Goal: Task Accomplishment & Management: Complete application form

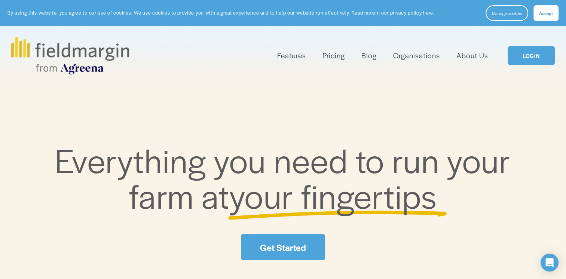
click at [530, 56] on link "LOGIN" at bounding box center [530, 55] width 47 height 19
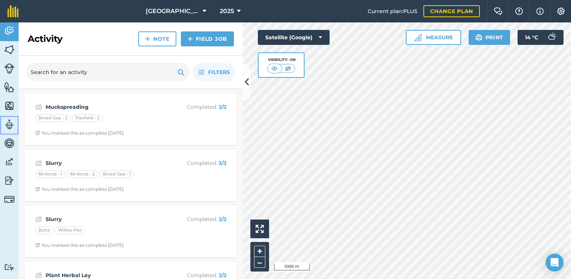
click at [7, 121] on img at bounding box center [9, 124] width 10 height 11
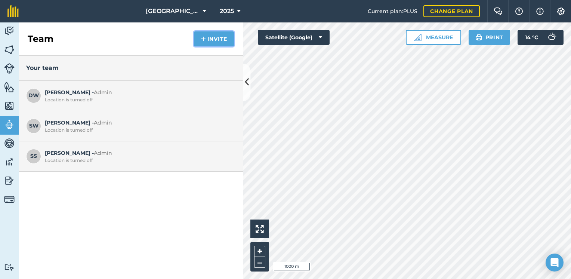
click at [210, 35] on button "Invite" at bounding box center [214, 38] width 40 height 15
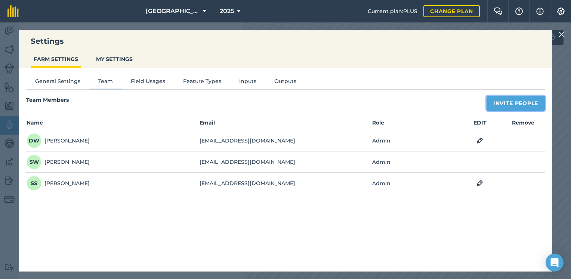
click at [492, 103] on button "Invite People" at bounding box center [516, 103] width 58 height 15
select select "MEMBER"
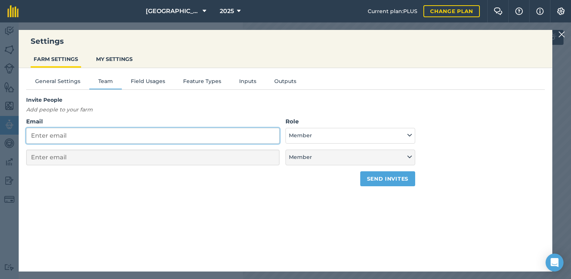
click at [94, 139] on input "Email" at bounding box center [152, 136] width 253 height 16
type input "g"
select select "MEMBER"
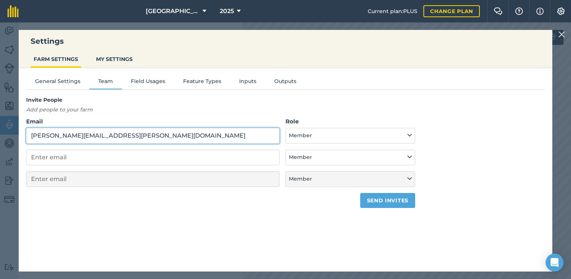
type input "[PERSON_NAME][EMAIL_ADDRESS][PERSON_NAME][DOMAIN_NAME]"
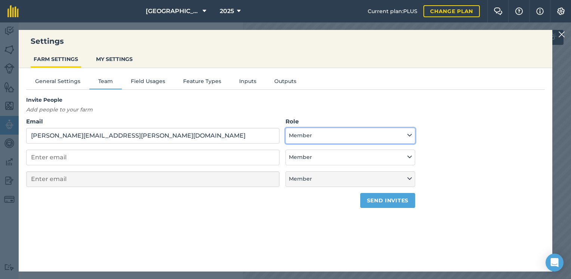
click at [329, 138] on button "Member" at bounding box center [351, 136] width 130 height 16
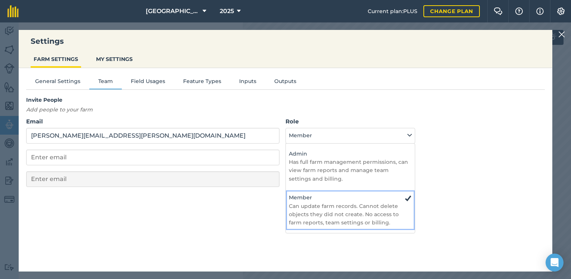
click at [342, 217] on p "Can update farm records. Cannot delete objects they did not create. No access t…" at bounding box center [350, 214] width 123 height 25
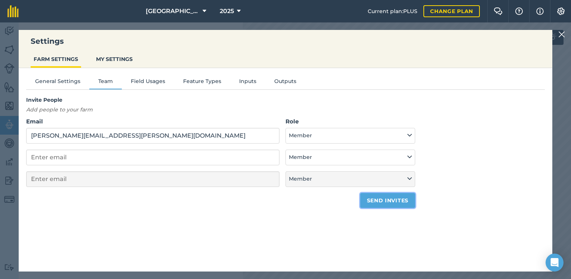
click at [379, 200] on button "Send invites" at bounding box center [387, 200] width 55 height 15
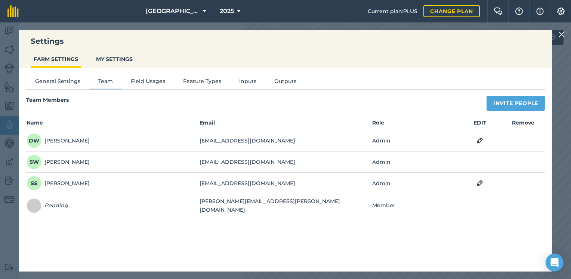
click at [563, 35] on img at bounding box center [562, 34] width 7 height 9
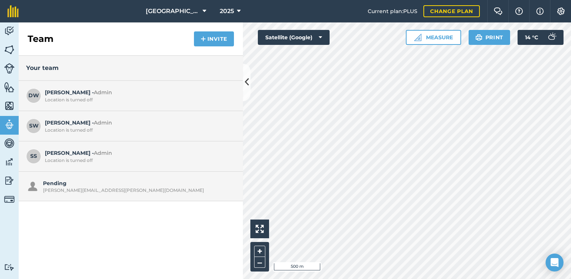
click at [233, 38] on div "Activity Fields Livestock Features Maps Team Vehicles Data Reporting Billing Tu…" at bounding box center [285, 150] width 571 height 256
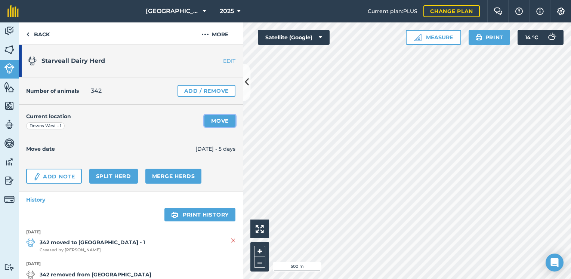
click at [207, 121] on link "Move" at bounding box center [220, 121] width 31 height 12
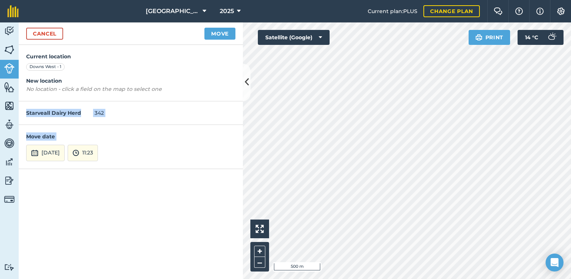
click at [302, 246] on div "Activity Fields Livestock Features Maps Team Vehicles Data Reporting Billing Tu…" at bounding box center [285, 150] width 571 height 256
click at [221, 34] on button "Move" at bounding box center [220, 34] width 31 height 12
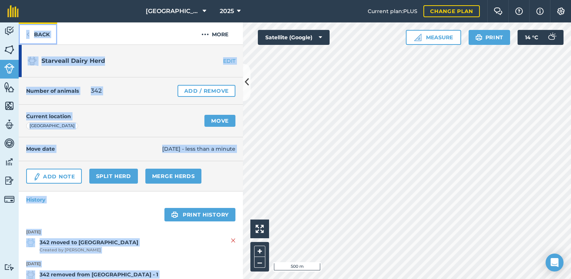
click at [40, 36] on link "Back" at bounding box center [38, 33] width 39 height 22
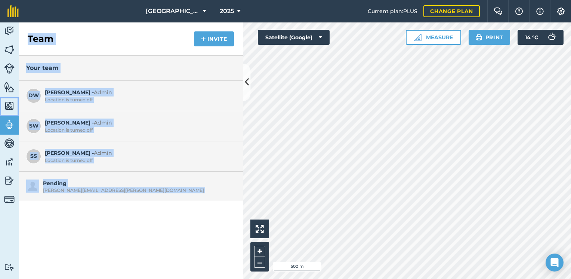
click at [9, 104] on img at bounding box center [9, 105] width 10 height 11
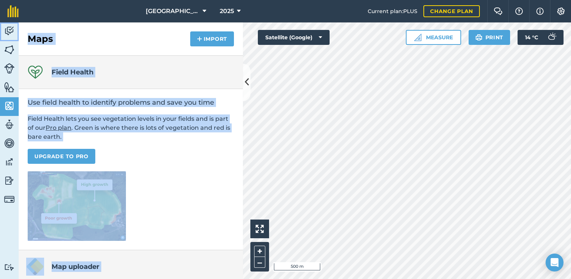
click at [8, 31] on img at bounding box center [9, 30] width 10 height 11
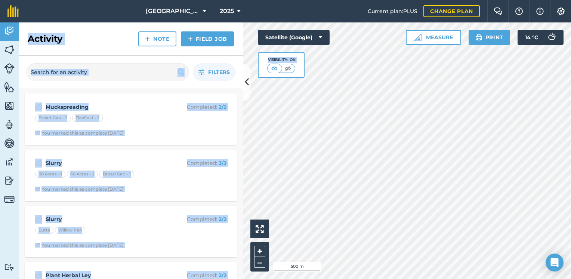
click at [49, 35] on h2 "Activity" at bounding box center [45, 39] width 35 height 12
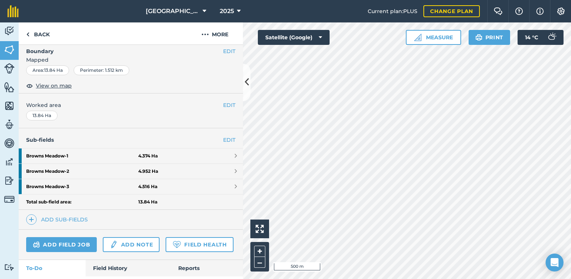
scroll to position [112, 0]
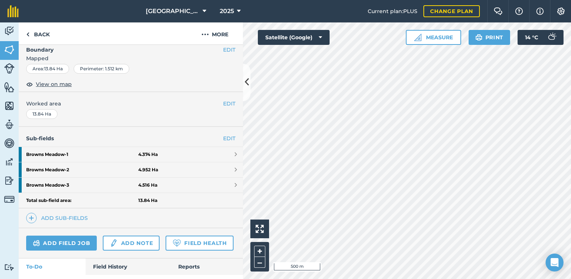
scroll to position [102, 0]
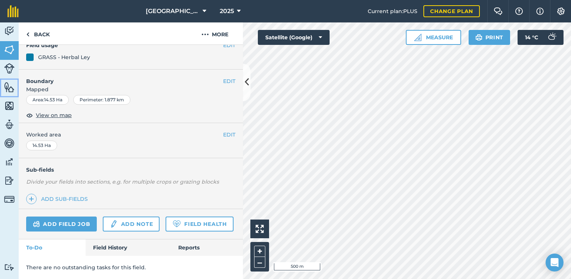
click at [9, 89] on img at bounding box center [9, 87] width 10 height 11
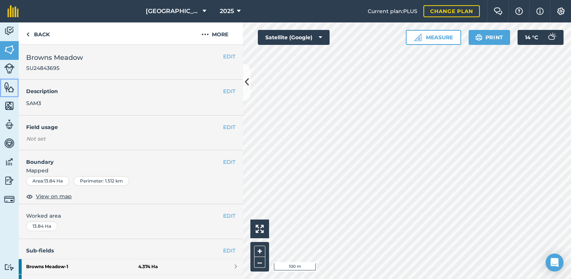
click at [9, 90] on img at bounding box center [9, 87] width 10 height 11
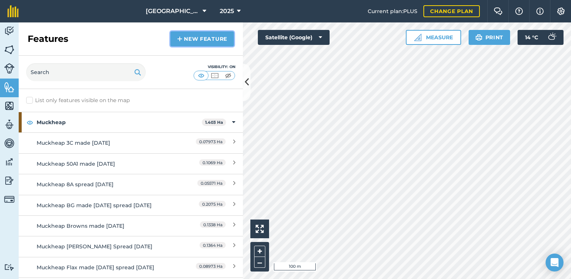
click at [185, 39] on link "New feature" at bounding box center [202, 38] width 64 height 15
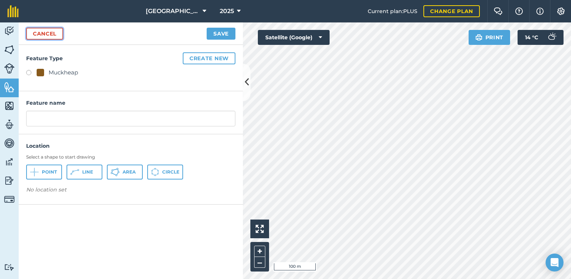
click at [55, 34] on link "Cancel" at bounding box center [44, 34] width 37 height 12
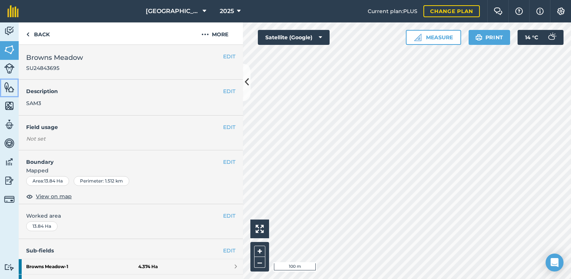
click at [7, 86] on img at bounding box center [9, 87] width 10 height 11
click at [10, 95] on link "Features" at bounding box center [9, 88] width 19 height 19
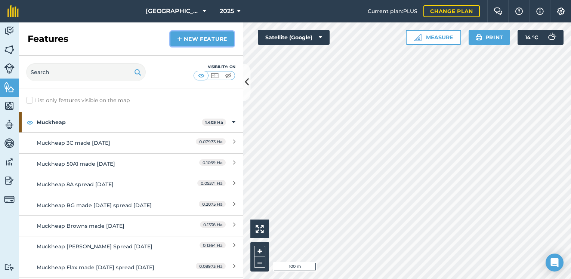
click at [203, 40] on link "New feature" at bounding box center [202, 38] width 64 height 15
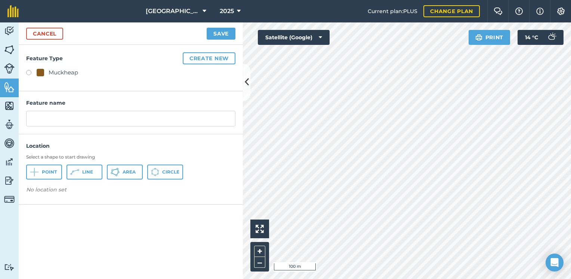
click at [48, 69] on div "Muckheap" at bounding box center [58, 72] width 42 height 9
radio input "true"
click at [123, 170] on span "Area" at bounding box center [129, 172] width 13 height 6
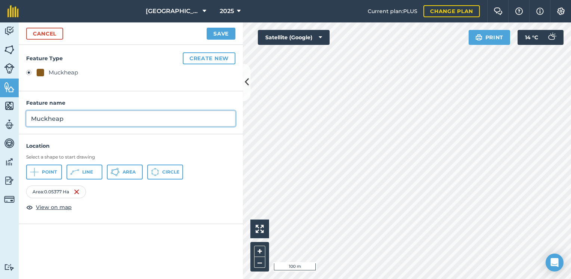
click at [74, 117] on input "Muckheap" at bounding box center [130, 119] width 209 height 16
click at [122, 119] on input "Muckheap Browns 2 made MAy 25" at bounding box center [130, 119] width 209 height 16
click at [147, 117] on input "Muckheap Browns 2 made May 25" at bounding box center [130, 119] width 209 height 16
type input "Muckheap Browns 2 made May 25 Spread Sept 25"
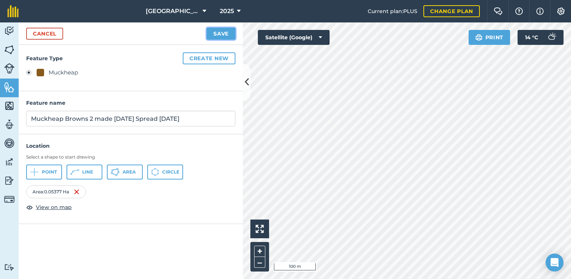
click at [221, 32] on button "Save" at bounding box center [221, 34] width 29 height 12
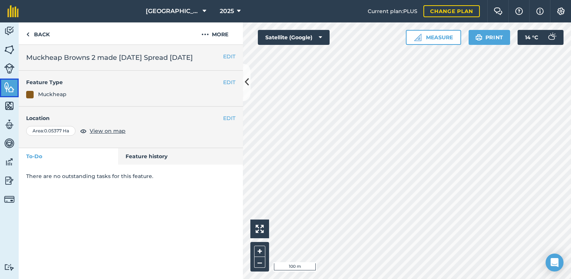
click at [7, 87] on img at bounding box center [9, 87] width 10 height 11
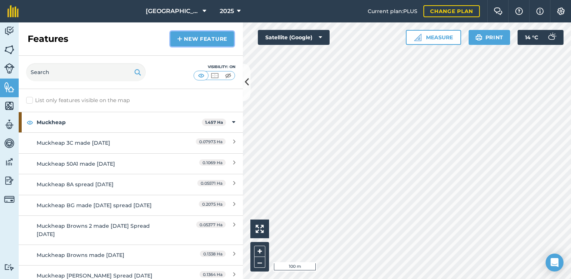
click at [203, 41] on link "New feature" at bounding box center [202, 38] width 64 height 15
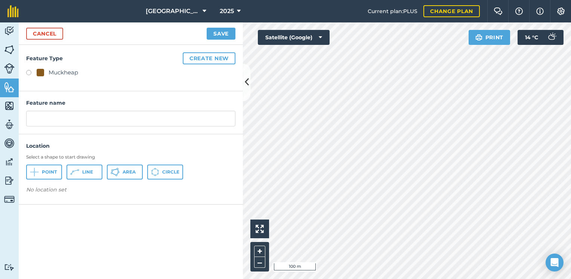
click at [46, 70] on div "Muckheap" at bounding box center [58, 72] width 42 height 9
radio input "true"
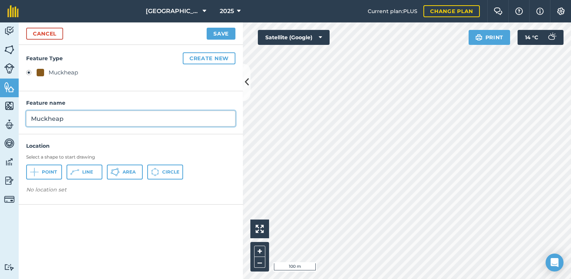
click at [68, 117] on input "Muckheap" at bounding box center [130, 119] width 209 height 16
type input "Muckheap Browns 3 made May 25 spread Sept 25"
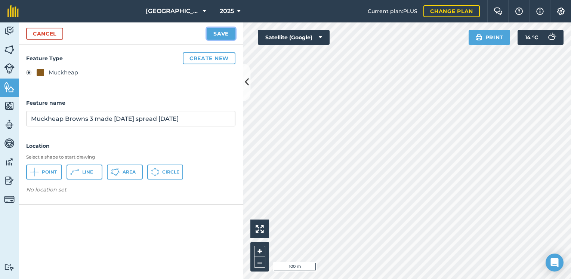
click at [217, 31] on button "Save" at bounding box center [221, 34] width 29 height 12
click at [126, 175] on button "Area" at bounding box center [125, 172] width 36 height 15
click at [219, 32] on button "Save" at bounding box center [221, 34] width 29 height 12
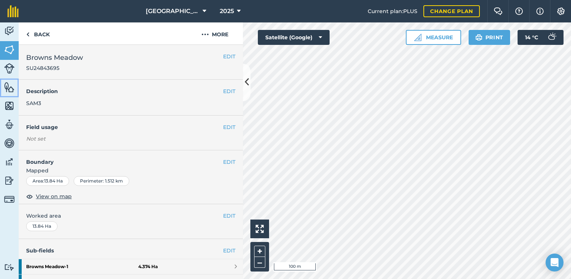
click at [7, 91] on img at bounding box center [9, 87] width 10 height 11
click at [13, 86] on img at bounding box center [9, 87] width 10 height 11
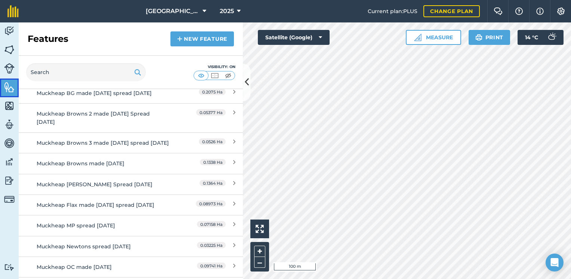
scroll to position [150, 0]
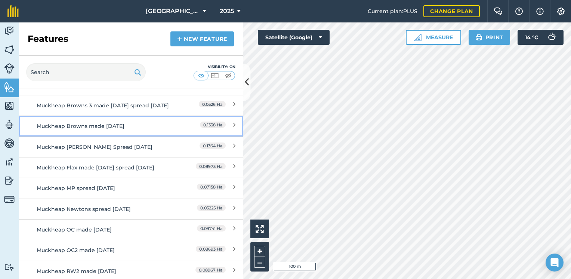
click at [108, 130] on div "Muckheap Browns made May 25" at bounding box center [103, 126] width 133 height 8
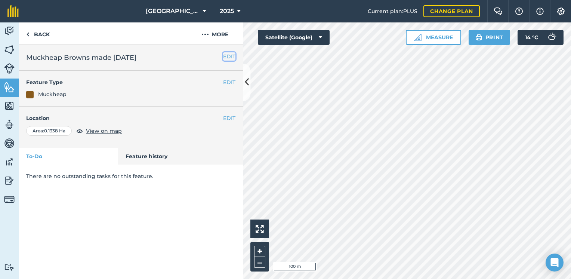
click at [230, 56] on button "EDIT" at bounding box center [229, 56] width 12 height 8
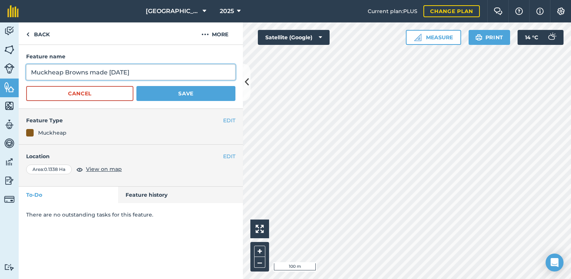
click at [87, 73] on input "Muckheap Browns made May 25" at bounding box center [130, 72] width 209 height 16
click at [148, 73] on input "Muckheap Browns 1 made May 25" at bounding box center [130, 72] width 209 height 16
type input "Muckheap Browns 1 made May 25 spread Sept 25"
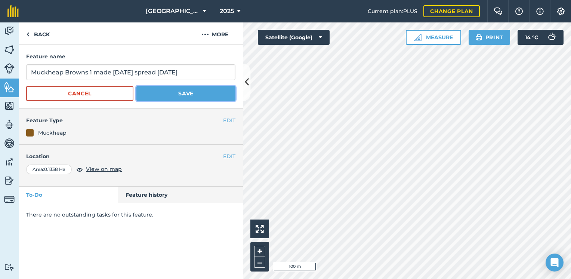
click at [174, 90] on button "Save" at bounding box center [185, 93] width 99 height 15
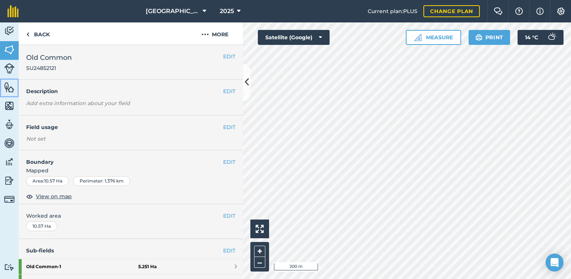
click at [11, 90] on img at bounding box center [9, 87] width 10 height 11
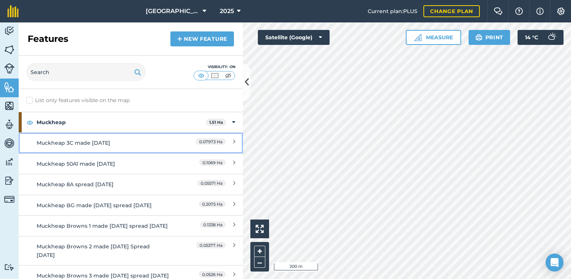
click at [101, 141] on div "Muckheap 3C made May 25" at bounding box center [103, 143] width 133 height 8
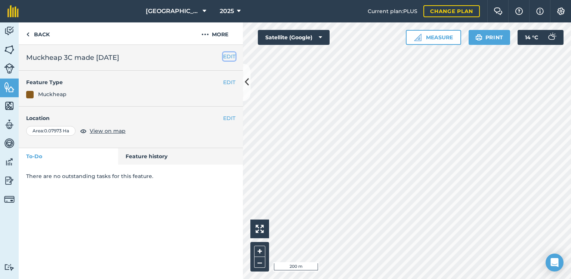
click at [227, 56] on button "EDIT" at bounding box center [229, 56] width 12 height 8
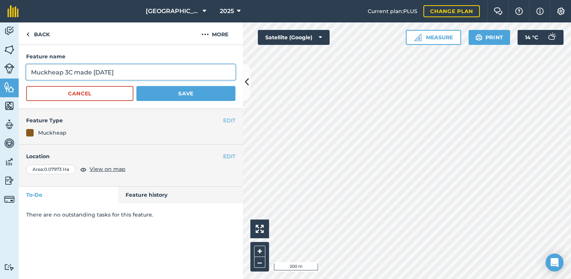
click at [150, 65] on input "Muckheap 3C made May 25" at bounding box center [130, 72] width 209 height 16
type input "Muckheap 3C made May 25 spread Sept 25 in Dixons"
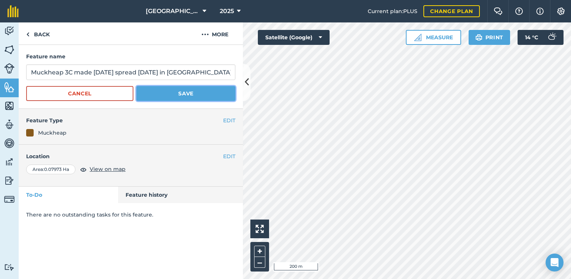
click at [170, 92] on button "Save" at bounding box center [185, 93] width 99 height 15
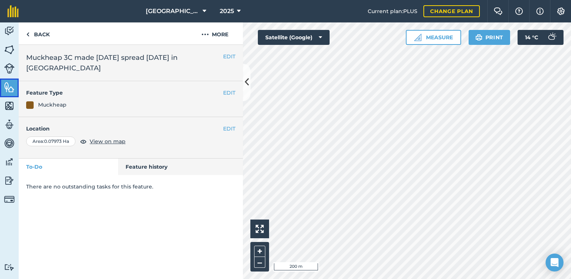
click at [4, 87] on img at bounding box center [9, 87] width 10 height 11
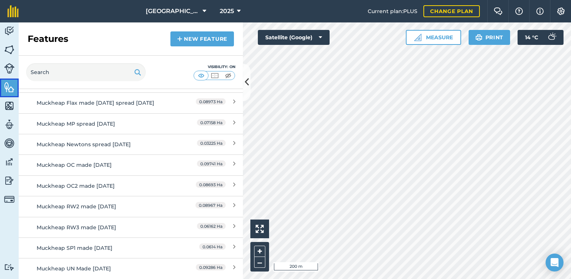
scroll to position [237, 0]
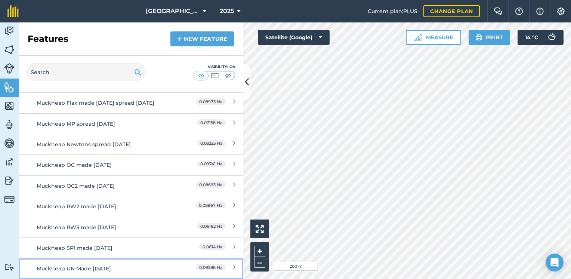
click at [98, 268] on div "Muckheap UN Made Nov 24" at bounding box center [103, 268] width 133 height 8
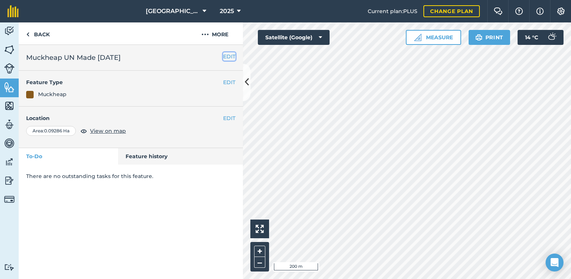
click at [226, 55] on button "EDIT" at bounding box center [229, 56] width 12 height 8
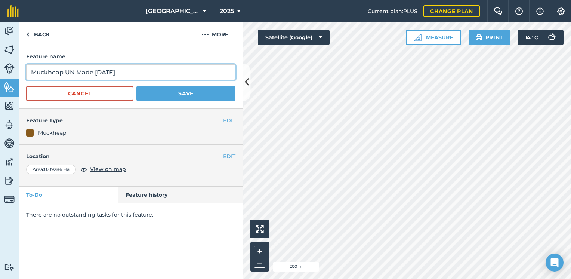
click at [148, 70] on input "Muckheap UN Made Nov 24" at bounding box center [130, 72] width 209 height 16
type input "Muckheap UN Made Nov 24 spread Sept 25"
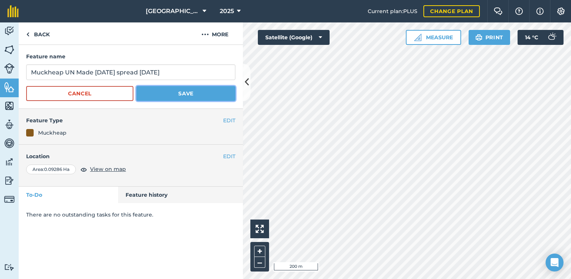
click at [172, 92] on button "Save" at bounding box center [185, 93] width 99 height 15
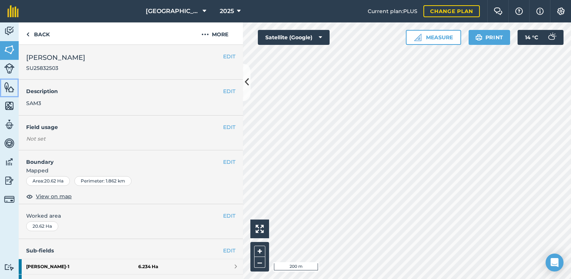
click at [9, 88] on img at bounding box center [9, 87] width 10 height 11
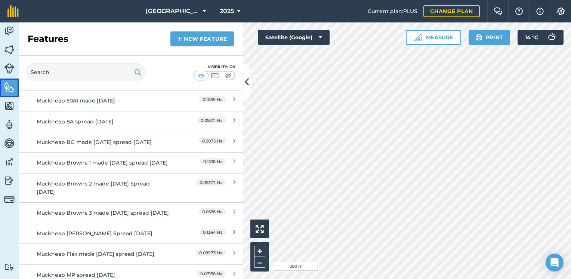
scroll to position [237, 0]
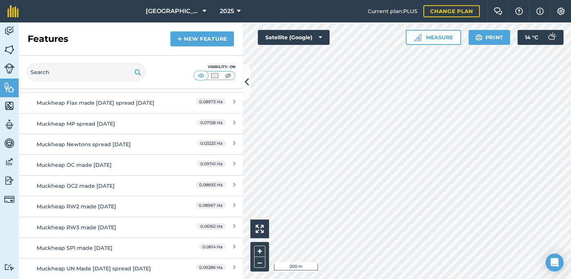
click at [485, 279] on html "Eastbrook Farm 2025 Current plan : PLUS Change plan Farm Chat Help Info Setting…" at bounding box center [285, 139] width 571 height 279
click at [180, 42] on img at bounding box center [179, 38] width 5 height 9
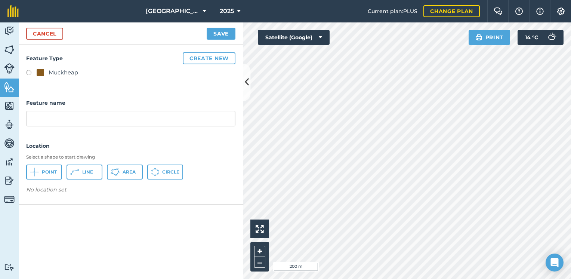
click at [66, 71] on div "Muckheap" at bounding box center [64, 72] width 30 height 9
radio input "true"
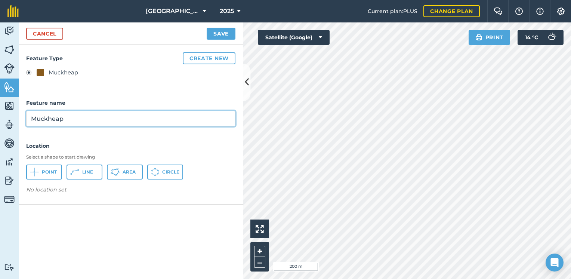
click at [69, 118] on input "Muckheap" at bounding box center [130, 119] width 209 height 16
type input "Muckheap RW 1 made May 25 half spread Sept 25"
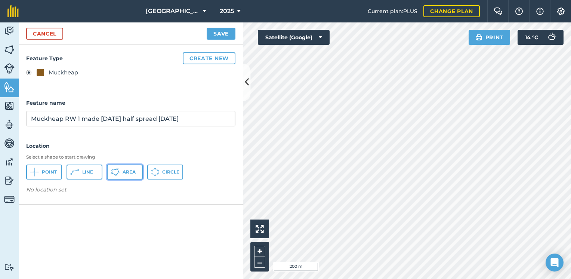
click at [129, 173] on span "Area" at bounding box center [129, 172] width 13 height 6
click at [222, 35] on button "Save" at bounding box center [221, 34] width 29 height 12
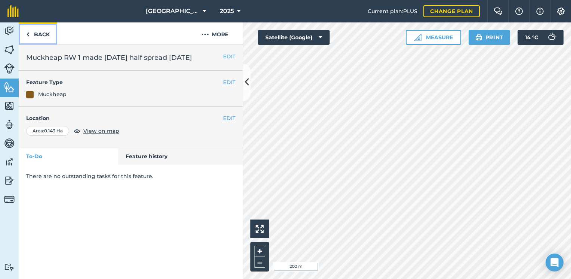
drag, startPoint x: 45, startPoint y: 33, endPoint x: 46, endPoint y: 39, distance: 6.4
click at [45, 33] on link "Back" at bounding box center [38, 33] width 39 height 22
click at [39, 32] on link "Back" at bounding box center [38, 33] width 39 height 22
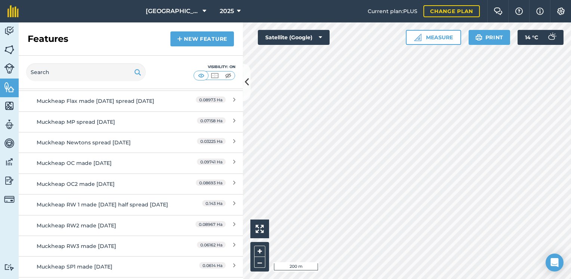
scroll to position [266, 0]
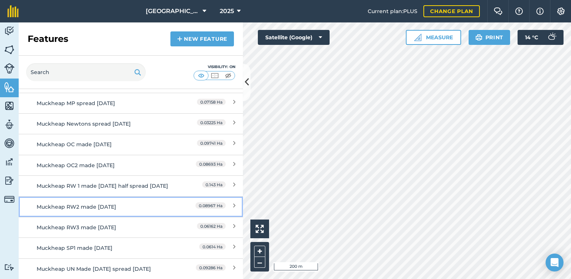
click at [138, 207] on div "Muckheap RW2 made May25" at bounding box center [103, 207] width 133 height 8
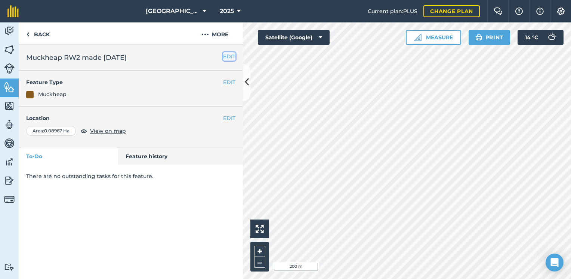
click at [227, 55] on button "EDIT" at bounding box center [229, 56] width 12 height 8
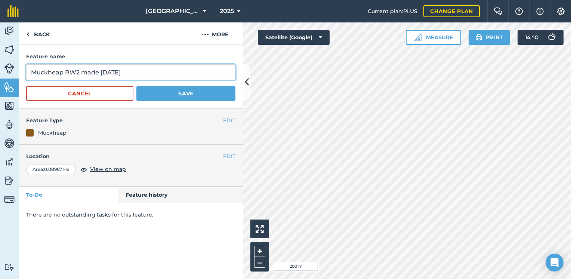
click at [162, 68] on input "Muckheap RW2 made May25" at bounding box center [130, 72] width 209 height 16
type input "Muckheap RW2 made May25 spread Sept 25"
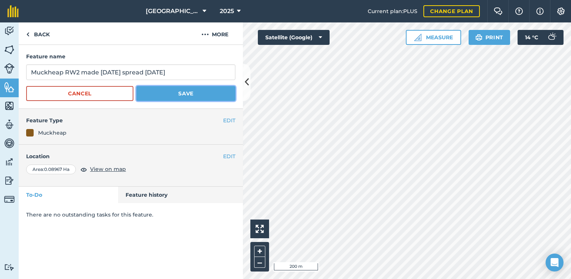
click at [164, 97] on button "Save" at bounding box center [185, 93] width 99 height 15
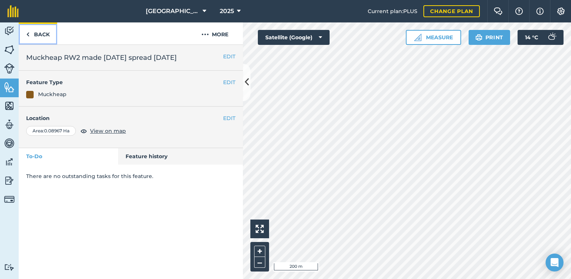
click at [45, 32] on link "Back" at bounding box center [38, 33] width 39 height 22
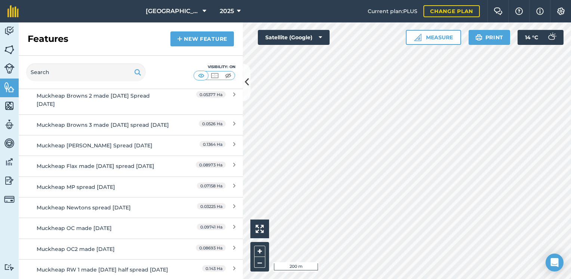
scroll to position [266, 0]
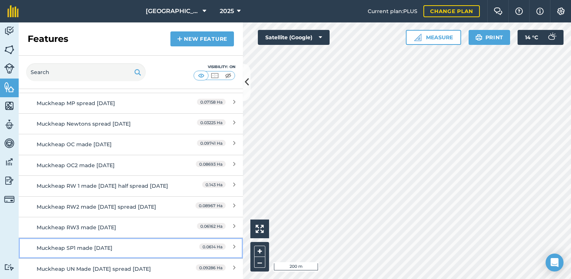
click at [87, 239] on link "Muckheap SP1 made Oct 24 0.0614 Ha" at bounding box center [131, 247] width 224 height 21
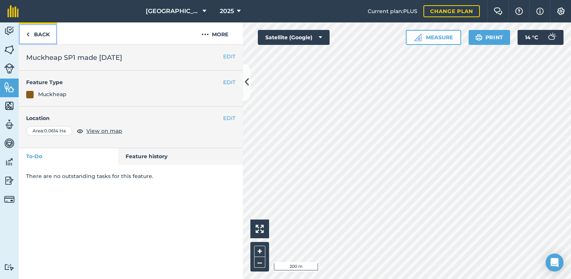
click at [35, 35] on link "Back" at bounding box center [38, 33] width 39 height 22
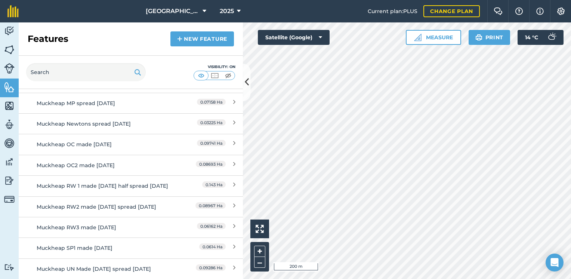
scroll to position [266, 0]
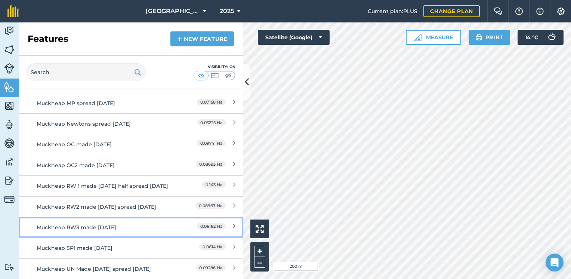
click at [82, 231] on div "Muckheap RW3 made May 25" at bounding box center [103, 227] width 133 height 8
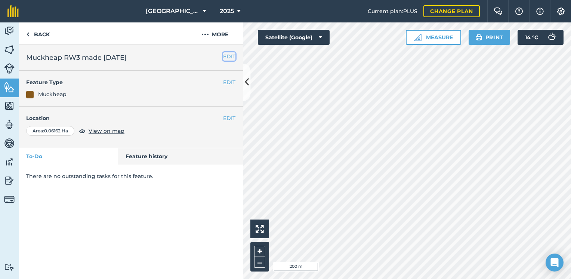
click at [228, 56] on button "EDIT" at bounding box center [229, 56] width 12 height 8
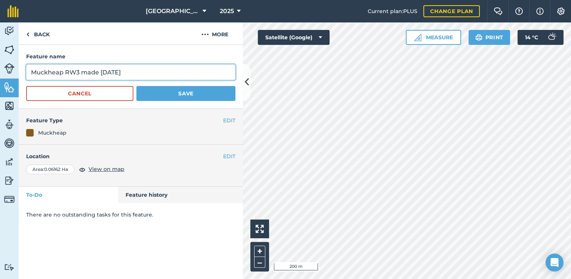
drag, startPoint x: 149, startPoint y: 72, endPoint x: 153, endPoint y: 68, distance: 5.0
click at [150, 72] on input "Muckheap RW3 made May 25" at bounding box center [130, 72] width 209 height 16
type input "Muckheap RW3 made May 25 spread Sept 25"
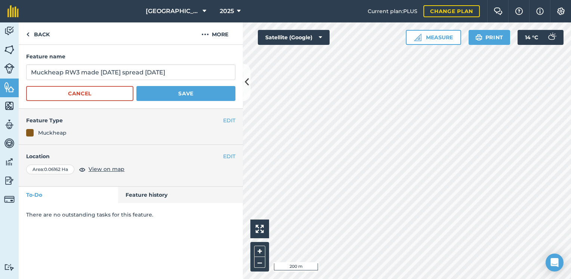
click at [169, 102] on div "Feature name Muckheap RW3 made May 25 spread Sept 25 Cancel Save" at bounding box center [131, 77] width 224 height 64
click at [171, 99] on button "Save" at bounding box center [185, 93] width 99 height 15
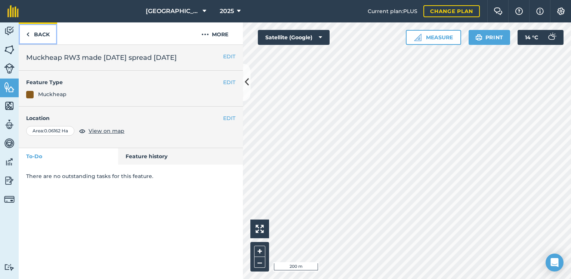
click at [42, 34] on link "Back" at bounding box center [38, 33] width 39 height 22
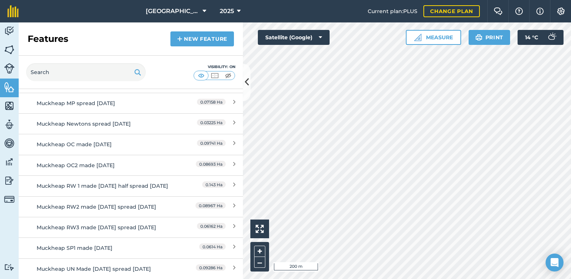
scroll to position [266, 0]
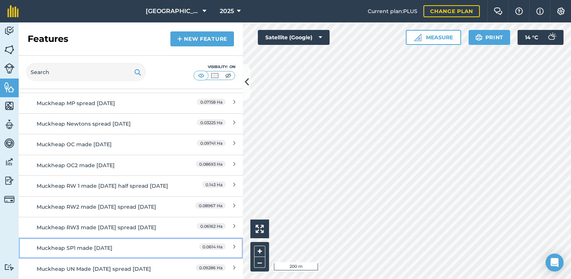
click at [169, 248] on div "0.0614 Ha" at bounding box center [202, 248] width 66 height 8
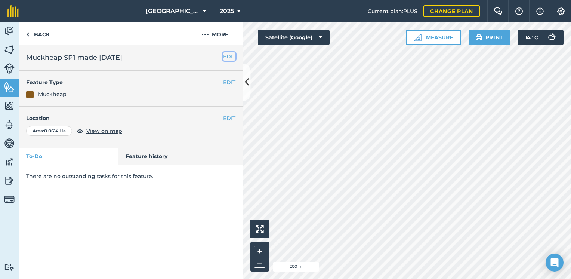
click at [228, 56] on button "EDIT" at bounding box center [229, 56] width 12 height 8
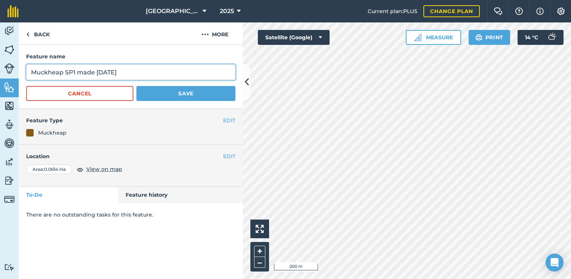
click at [133, 71] on input "Muckheap SP1 made Oct 24" at bounding box center [130, 72] width 209 height 16
click at [149, 77] on input "Muckheap SP1 made Oct 24 Spread" at bounding box center [130, 72] width 209 height 16
type input "Muckheap SP1 made Oct 24"
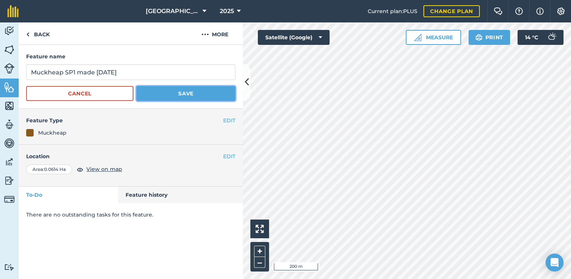
click at [166, 99] on button "Save" at bounding box center [185, 93] width 99 height 15
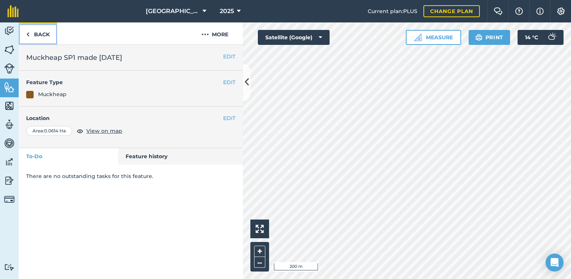
click at [39, 34] on link "Back" at bounding box center [38, 33] width 39 height 22
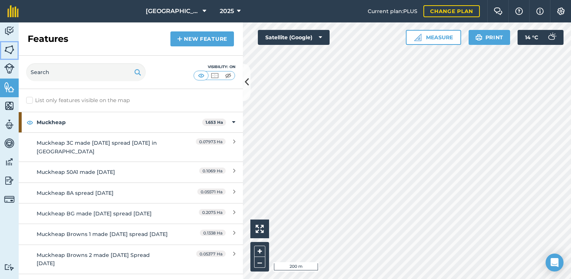
click at [6, 49] on img at bounding box center [9, 49] width 10 height 11
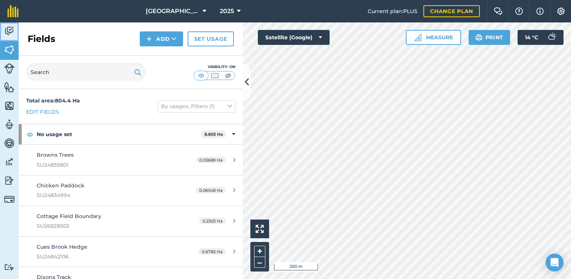
click at [10, 29] on img at bounding box center [9, 30] width 10 height 11
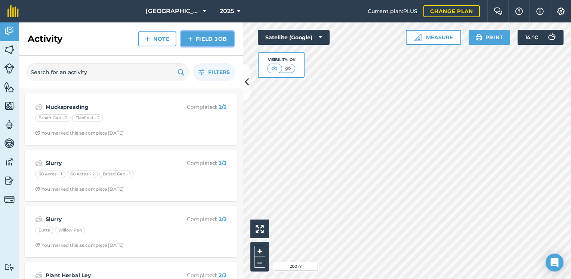
click at [204, 42] on link "Field Job" at bounding box center [207, 38] width 53 height 15
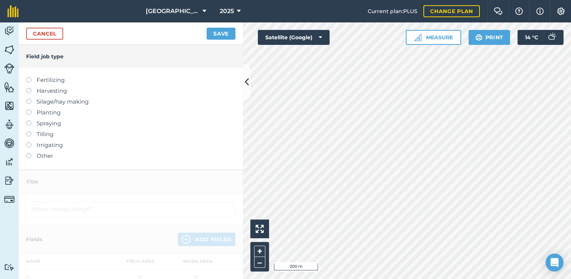
click at [49, 80] on label "Fertilizing" at bounding box center [130, 80] width 209 height 9
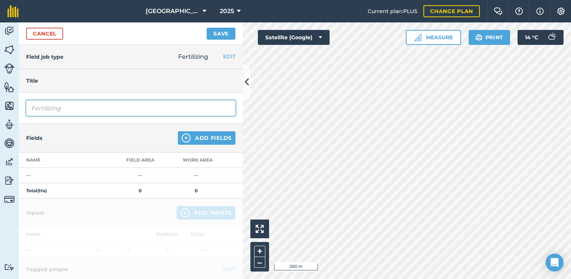
click at [78, 106] on input "Fertilizing" at bounding box center [130, 108] width 209 height 16
click at [78, 104] on input "Fertilizing" at bounding box center [130, 108] width 209 height 16
type input "Muckspreading"
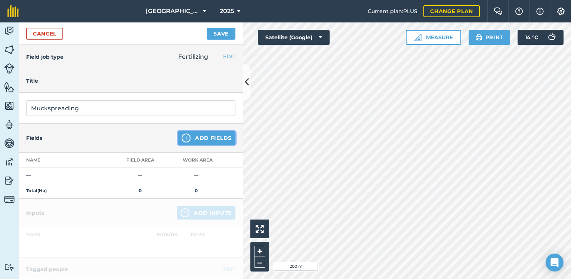
click at [182, 136] on img at bounding box center [186, 137] width 9 height 9
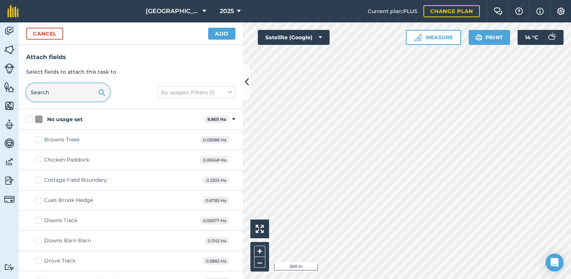
click at [55, 94] on input "text" at bounding box center [68, 92] width 84 height 18
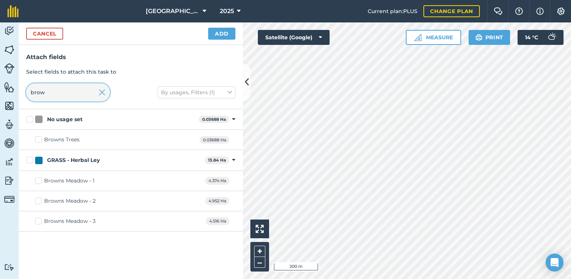
type input "brow"
click at [38, 179] on label "Browns Meadow - 1" at bounding box center [64, 181] width 59 height 8
click at [38, 179] on input "Browns Meadow - 1" at bounding box center [37, 179] width 5 height 5
checkbox input "true"
click at [39, 200] on label "Browns Meadow - 2" at bounding box center [65, 201] width 61 height 8
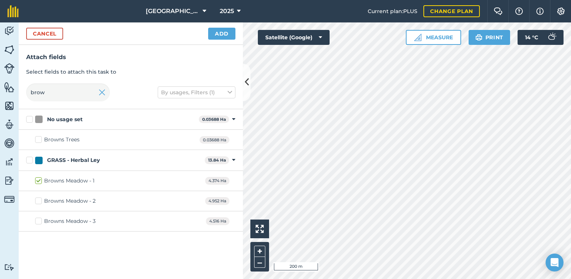
click at [39, 200] on input "Browns Meadow - 2" at bounding box center [37, 199] width 5 height 5
checkbox input "true"
click at [40, 219] on label "Browns Meadow - 3" at bounding box center [65, 221] width 61 height 8
click at [40, 219] on input "Browns Meadow - 3" at bounding box center [37, 219] width 5 height 5
checkbox input "true"
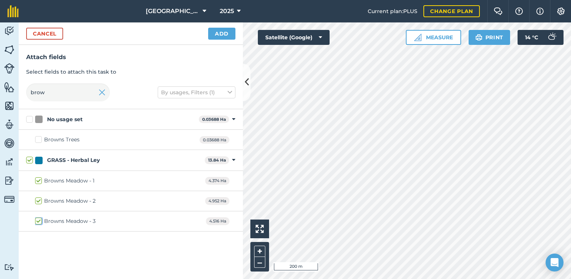
checkbox input "true"
click at [101, 93] on img at bounding box center [102, 92] width 7 height 9
checkbox input "false"
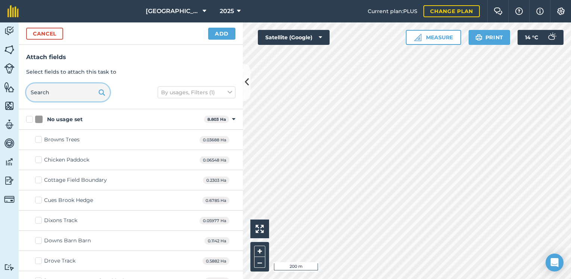
click at [73, 93] on input "text" at bounding box center [68, 92] width 84 height 18
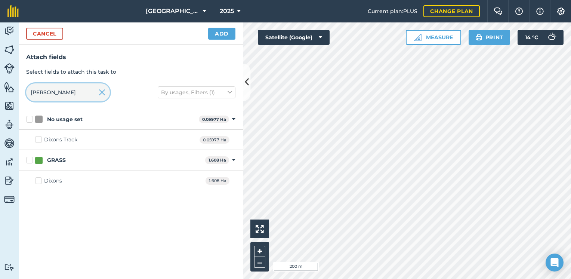
type input "dix"
click at [40, 181] on label "Dixons" at bounding box center [48, 181] width 27 height 8
click at [40, 181] on input "Dixons" at bounding box center [37, 179] width 5 height 5
checkbox input "true"
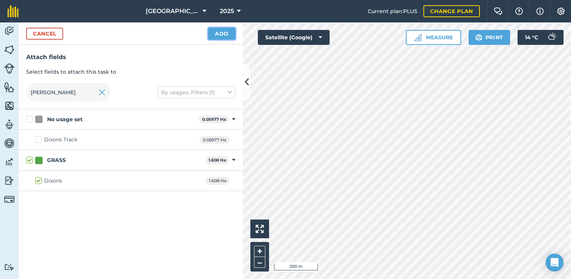
click at [225, 36] on button "Add" at bounding box center [221, 34] width 27 height 12
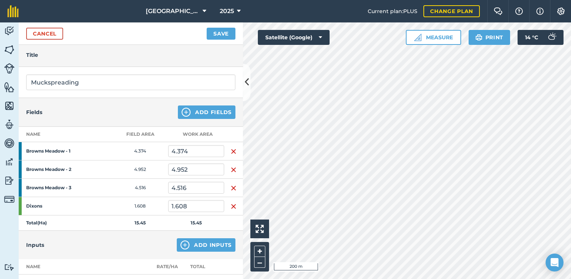
scroll to position [75, 0]
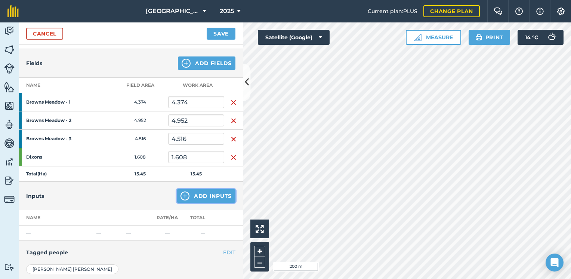
click at [181, 194] on img at bounding box center [185, 195] width 9 height 9
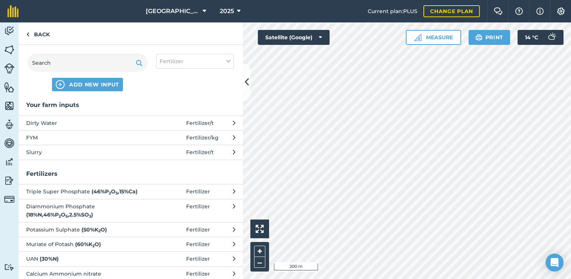
click at [150, 143] on button "FYM Fertilizer / kg" at bounding box center [131, 137] width 224 height 15
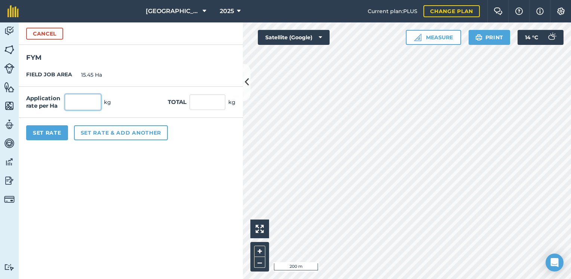
click at [79, 103] on input "text" at bounding box center [83, 102] width 36 height 16
click at [49, 33] on button "Cancel" at bounding box center [44, 34] width 37 height 12
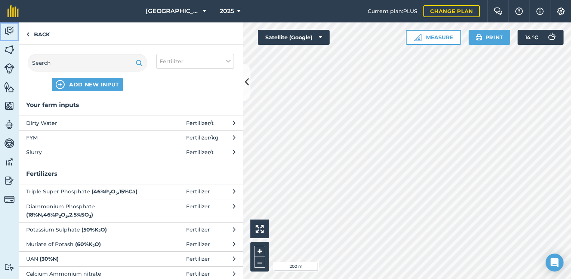
click at [9, 29] on img at bounding box center [9, 30] width 10 height 11
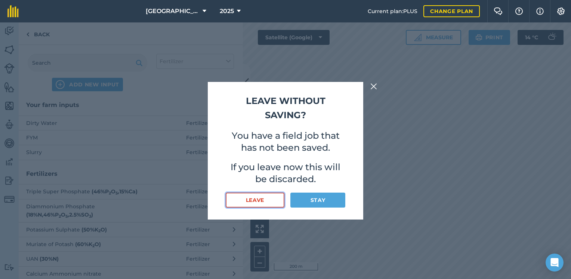
click at [258, 201] on button "Leave" at bounding box center [255, 200] width 59 height 15
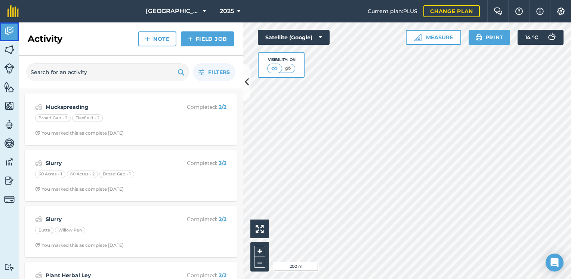
click at [10, 27] on img at bounding box center [9, 30] width 10 height 11
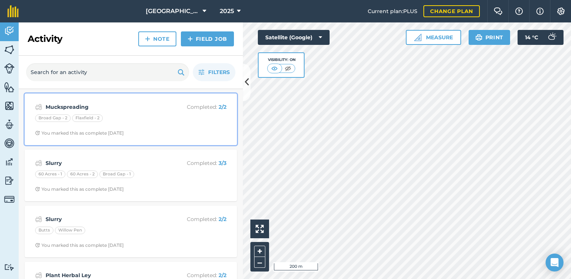
click at [74, 107] on strong "Muckspreading" at bounding box center [105, 107] width 119 height 8
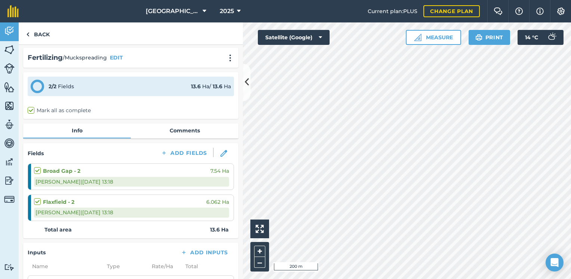
scroll to position [1, 0]
click at [33, 34] on link "Back" at bounding box center [38, 33] width 39 height 22
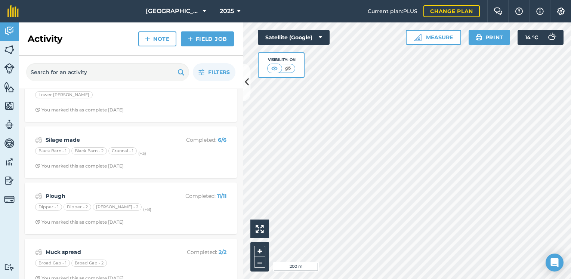
scroll to position [709, 0]
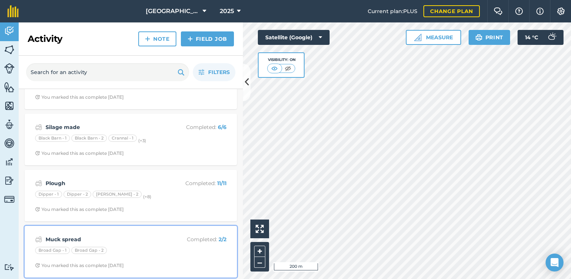
click at [124, 235] on strong "Muck spread" at bounding box center [105, 239] width 119 height 8
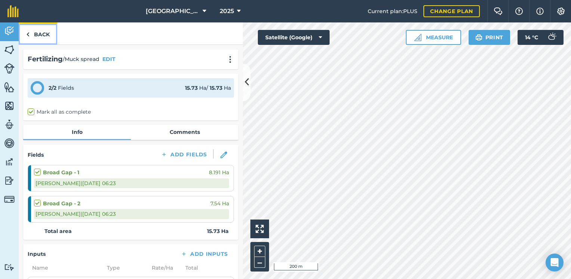
click at [43, 35] on link "Back" at bounding box center [38, 33] width 39 height 22
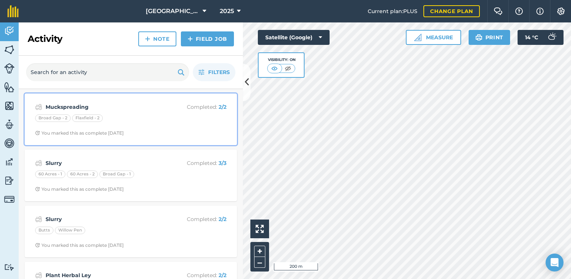
click at [123, 114] on div "Broad Gap - 2 Flaxfield - 2" at bounding box center [130, 119] width 191 height 10
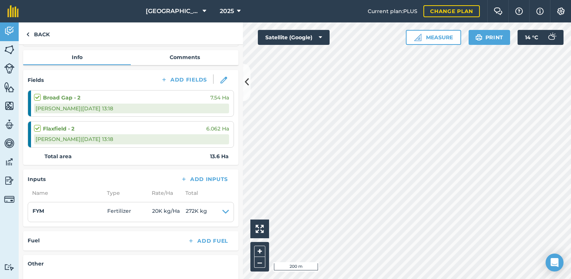
scroll to position [112, 0]
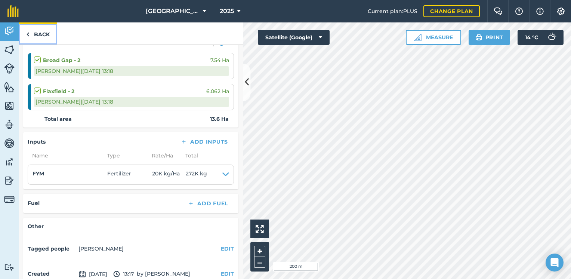
click at [40, 32] on link "Back" at bounding box center [38, 33] width 39 height 22
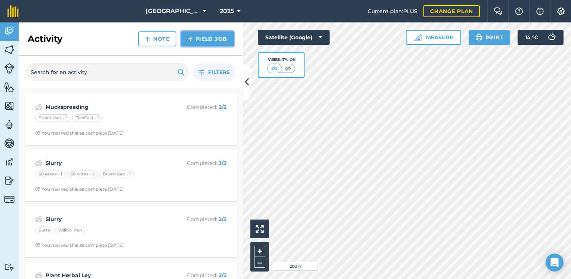
click at [194, 38] on link "Field Job" at bounding box center [207, 38] width 53 height 15
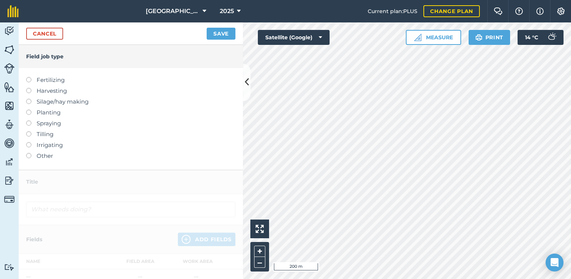
click at [56, 80] on label "Fertilizing" at bounding box center [130, 80] width 209 height 9
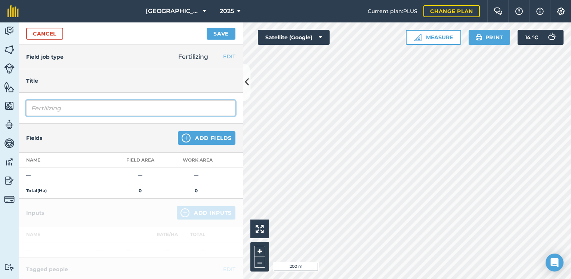
click at [99, 106] on input "Fertilizing" at bounding box center [130, 108] width 209 height 16
click at [107, 108] on input "Fertilizing" at bounding box center [130, 108] width 209 height 16
type input "Muckspreading"
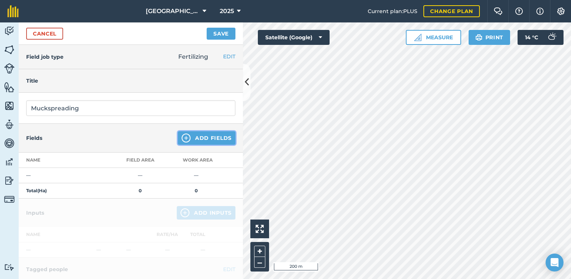
click at [184, 139] on img at bounding box center [186, 137] width 9 height 9
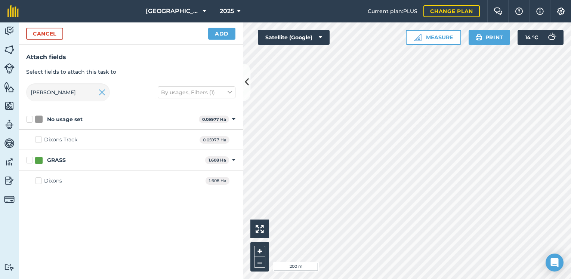
click at [40, 182] on label "Dixons" at bounding box center [48, 181] width 27 height 8
click at [40, 182] on input "Dixons" at bounding box center [37, 179] width 5 height 5
checkbox input "true"
click at [57, 96] on input "dix" at bounding box center [68, 92] width 84 height 18
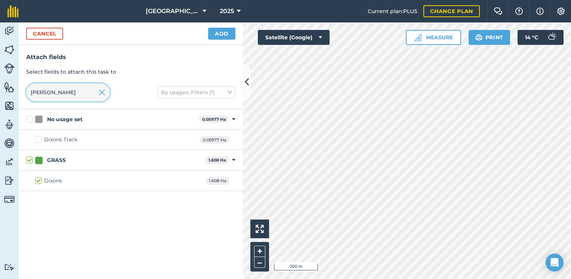
click at [57, 96] on input "dix" at bounding box center [68, 92] width 84 height 18
type input "b"
checkbox input "false"
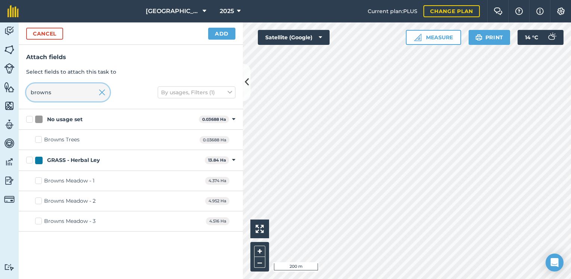
type input "browns"
click at [30, 159] on label "GRASS - Herbal Ley" at bounding box center [114, 160] width 176 height 8
click at [30, 159] on input "GRASS - Herbal Ley" at bounding box center [28, 158] width 5 height 5
checkbox input "true"
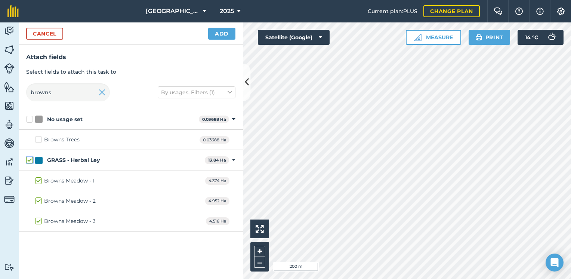
checkbox input "true"
click at [224, 30] on button "Add" at bounding box center [221, 34] width 27 height 12
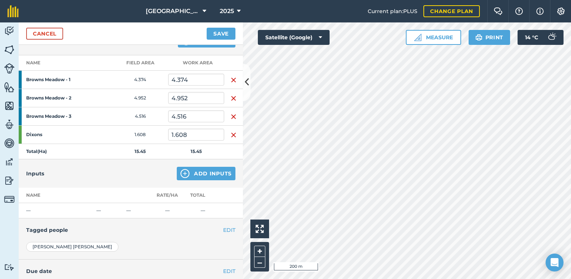
scroll to position [112, 0]
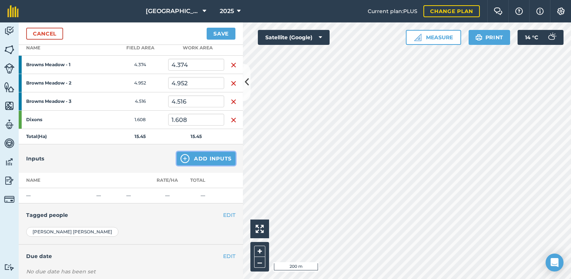
click at [196, 156] on button "Add Inputs" at bounding box center [206, 158] width 59 height 13
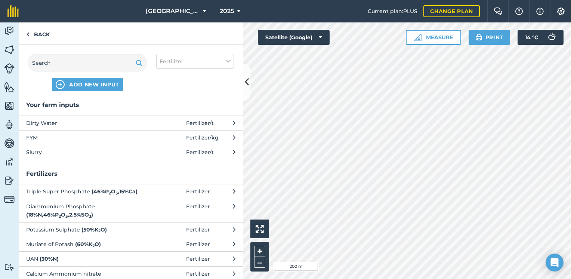
click at [200, 139] on span "Fertilizer / kg" at bounding box center [202, 137] width 33 height 8
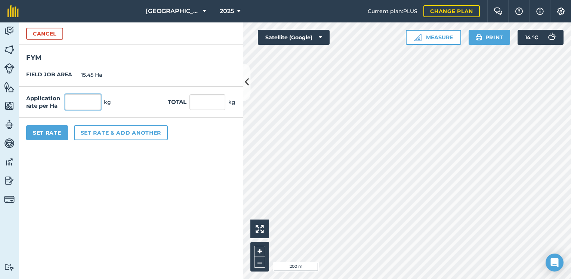
click at [87, 97] on input "text" at bounding box center [83, 102] width 36 height 16
type input "5,000"
type input "77,250"
click at [46, 133] on button "Set Rate" at bounding box center [47, 132] width 42 height 15
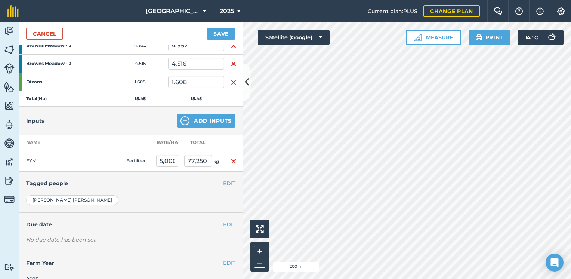
scroll to position [160, 0]
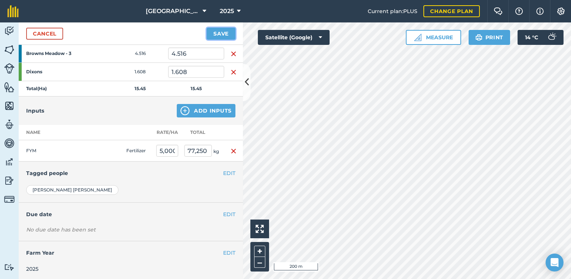
click at [220, 31] on button "Save" at bounding box center [221, 34] width 29 height 12
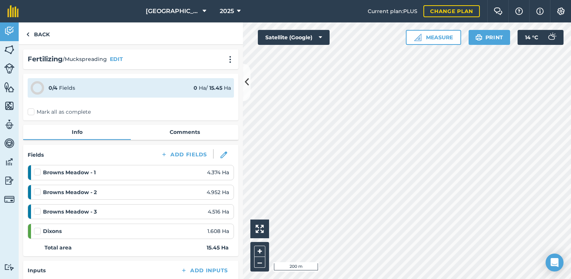
click at [49, 111] on label "Mark all as complete" at bounding box center [59, 112] width 63 height 8
click at [33, 111] on input "Mark all as complete" at bounding box center [30, 110] width 5 height 5
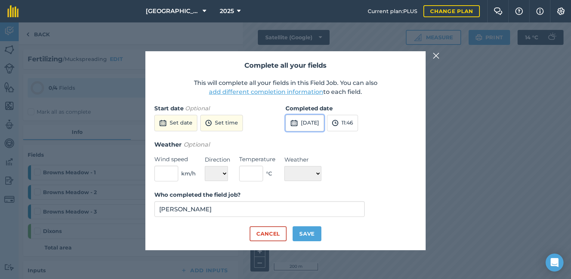
click at [315, 123] on button "24th Sep 2025" at bounding box center [305, 123] width 39 height 16
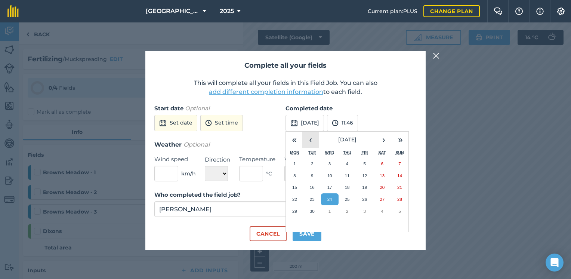
click at [314, 140] on button "‹" at bounding box center [310, 140] width 16 height 16
click at [379, 138] on button "›" at bounding box center [384, 140] width 16 height 16
click at [380, 177] on abbr "13" at bounding box center [382, 175] width 5 height 5
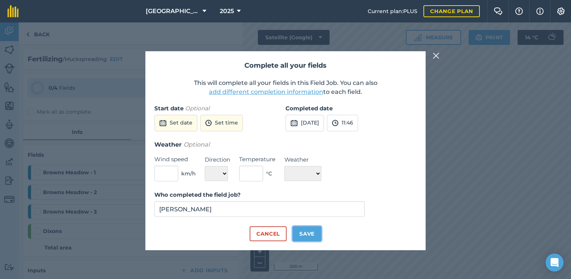
click at [305, 232] on button "Save" at bounding box center [307, 233] width 29 height 15
checkbox input "true"
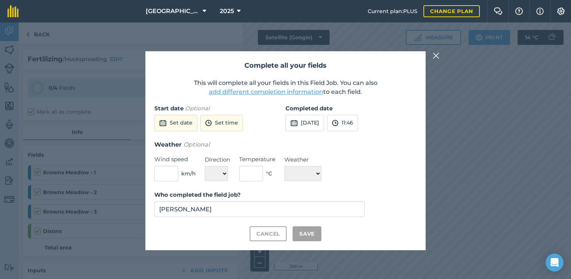
checkbox input "true"
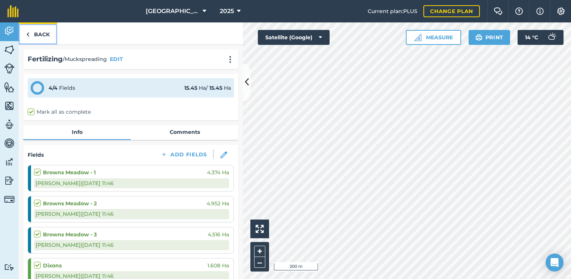
click at [38, 33] on link "Back" at bounding box center [38, 33] width 39 height 22
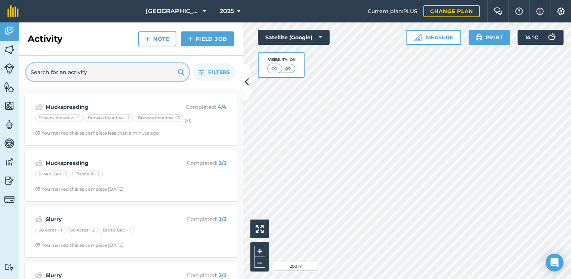
click at [86, 74] on input "text" at bounding box center [107, 72] width 163 height 18
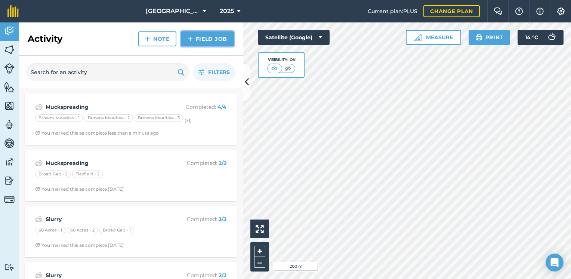
click at [200, 42] on link "Field Job" at bounding box center [207, 38] width 53 height 15
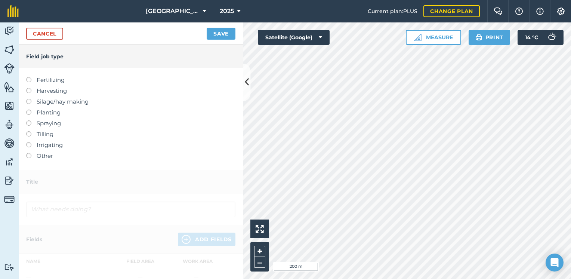
click at [48, 80] on label "Fertilizing" at bounding box center [130, 80] width 209 height 9
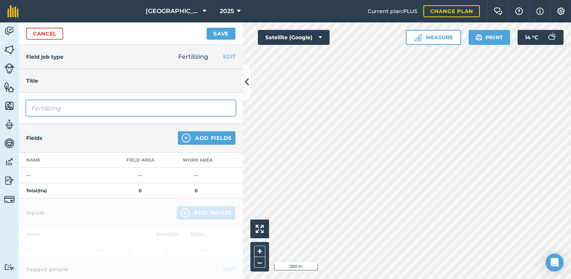
click at [120, 112] on input "Fertilizing" at bounding box center [130, 108] width 209 height 16
click at [118, 108] on input "Fertilizing" at bounding box center [130, 108] width 209 height 16
type input "Muckspreading"
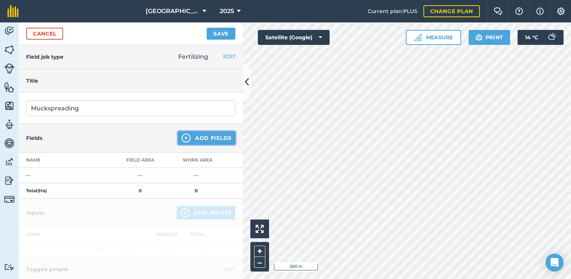
click at [184, 134] on button "Add Fields" at bounding box center [207, 137] width 58 height 13
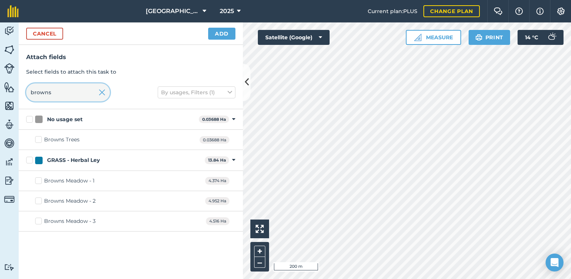
click at [52, 94] on input "browns" at bounding box center [68, 92] width 84 height 18
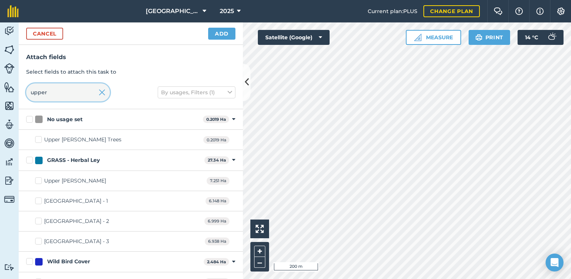
type input "upper"
click at [37, 180] on label "Upper Nell" at bounding box center [70, 181] width 71 height 8
click at [37, 180] on input "Upper Nell" at bounding box center [37, 179] width 5 height 5
checkbox input "true"
click at [58, 89] on input "upper" at bounding box center [68, 92] width 84 height 18
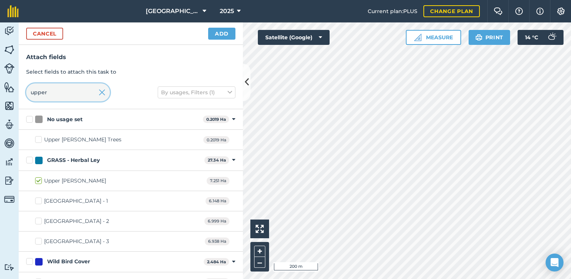
click at [58, 89] on input "upper" at bounding box center [68, 92] width 84 height 18
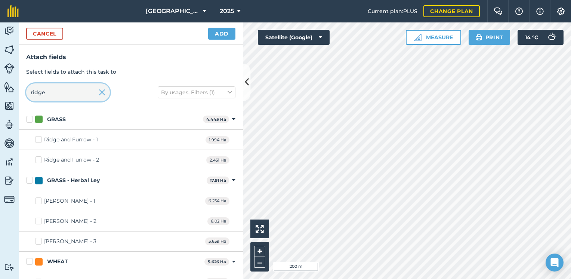
type input "ridge"
click at [29, 180] on label "GRASS - Herbal Ley" at bounding box center [115, 180] width 178 height 8
click at [29, 180] on input "GRASS - Herbal Ley" at bounding box center [28, 178] width 5 height 5
checkbox input "true"
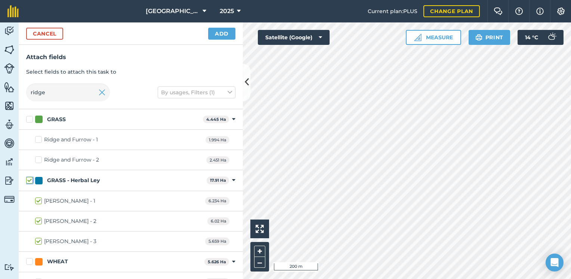
checkbox input "true"
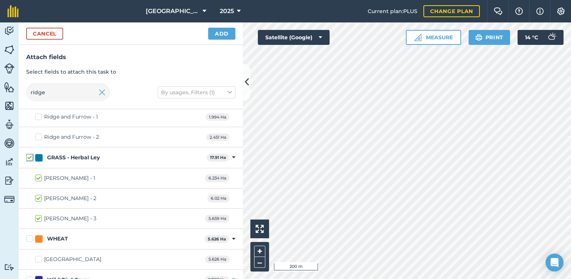
scroll to position [53, 0]
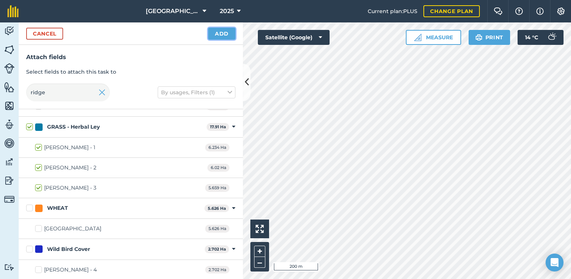
drag, startPoint x: 221, startPoint y: 36, endPoint x: 218, endPoint y: 53, distance: 17.6
click at [222, 37] on button "Add" at bounding box center [221, 34] width 27 height 12
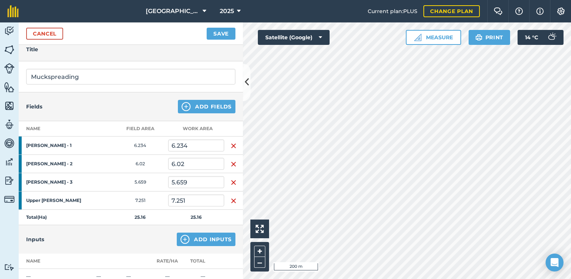
scroll to position [154, 0]
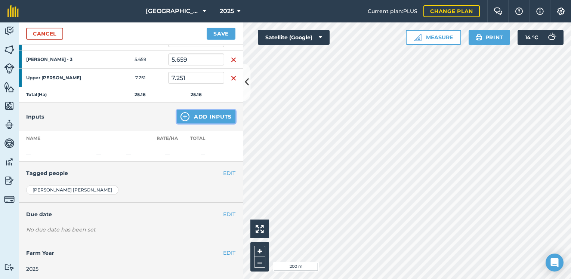
click at [181, 113] on img at bounding box center [185, 116] width 9 height 9
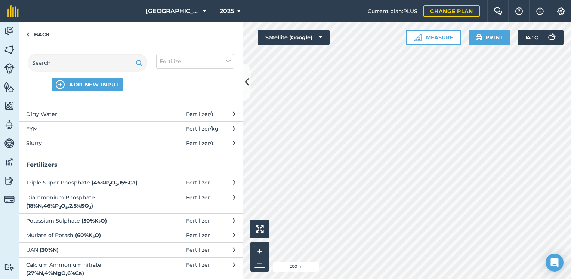
scroll to position [0, 0]
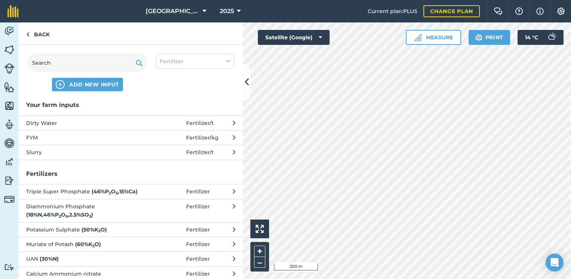
click at [60, 135] on span "FYM" at bounding box center [87, 137] width 122 height 8
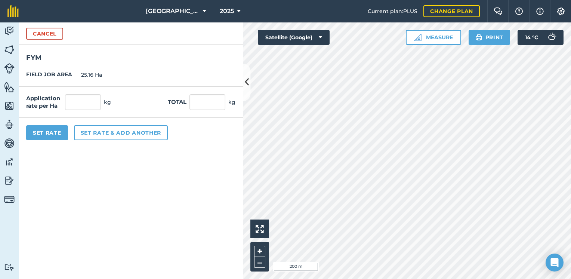
click at [60, 135] on button "Set Rate" at bounding box center [47, 132] width 42 height 15
click at [75, 98] on input "text" at bounding box center [83, 102] width 36 height 16
type input "5,000"
type input "125,800"
click at [52, 131] on button "Set Rate" at bounding box center [47, 132] width 42 height 15
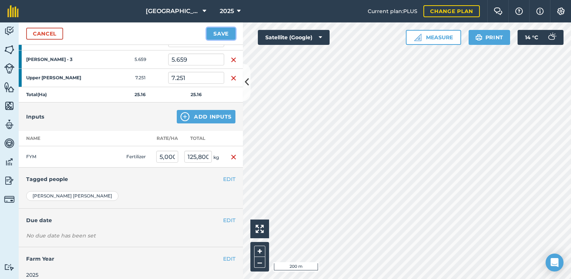
click at [219, 33] on button "Save" at bounding box center [221, 34] width 29 height 12
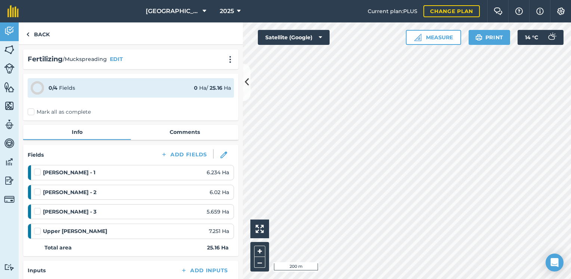
click at [81, 114] on label "Mark all as complete" at bounding box center [59, 112] width 63 height 8
click at [33, 113] on input "Mark all as complete" at bounding box center [30, 110] width 5 height 5
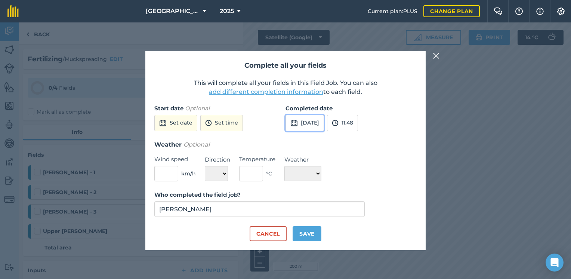
click at [313, 121] on button "24th Sep 2025" at bounding box center [305, 123] width 39 height 16
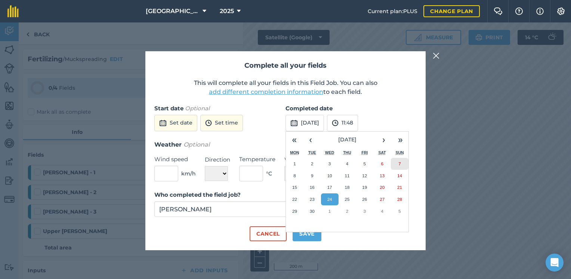
click at [402, 162] on button "7" at bounding box center [400, 164] width 18 height 12
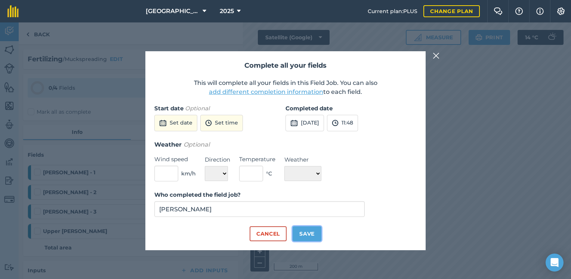
click at [305, 233] on button "Save" at bounding box center [307, 233] width 29 height 15
checkbox input "true"
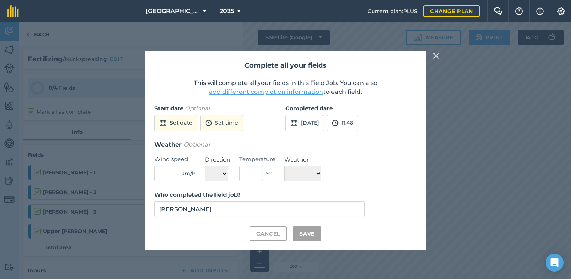
checkbox input "true"
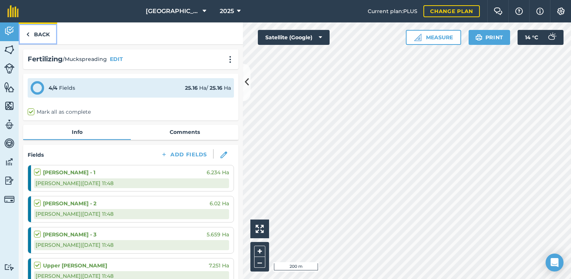
click at [42, 33] on link "Back" at bounding box center [38, 33] width 39 height 22
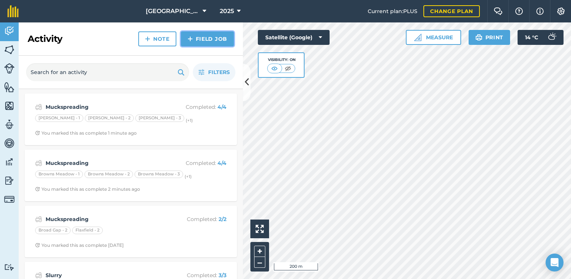
click at [212, 41] on link "Field Job" at bounding box center [207, 38] width 53 height 15
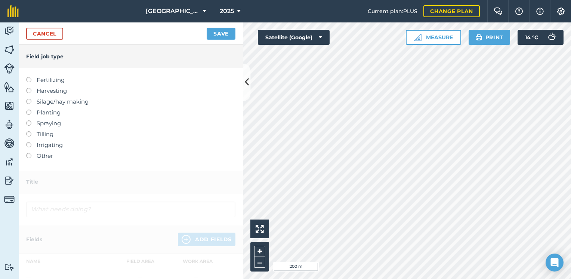
click at [46, 79] on label "Fertilizing" at bounding box center [130, 80] width 209 height 9
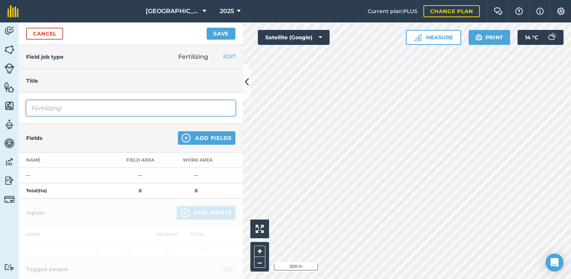
click at [90, 111] on input "Fertilizing" at bounding box center [130, 108] width 209 height 16
type input "Muckspreading"
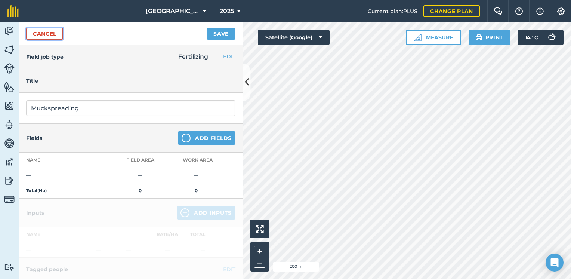
click at [44, 35] on link "Cancel" at bounding box center [44, 34] width 37 height 12
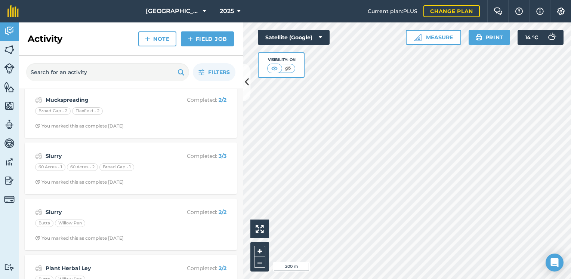
scroll to position [150, 0]
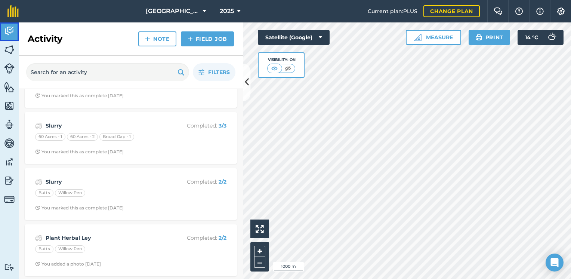
click at [12, 30] on img at bounding box center [9, 30] width 10 height 11
click at [10, 44] on img at bounding box center [9, 49] width 10 height 11
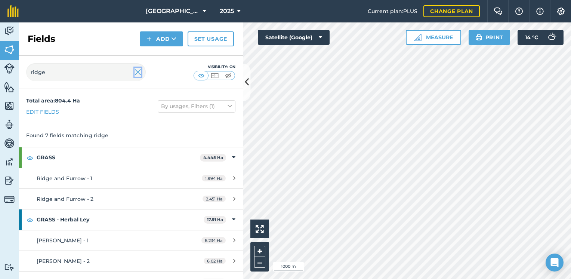
click at [138, 74] on img at bounding box center [138, 72] width 7 height 9
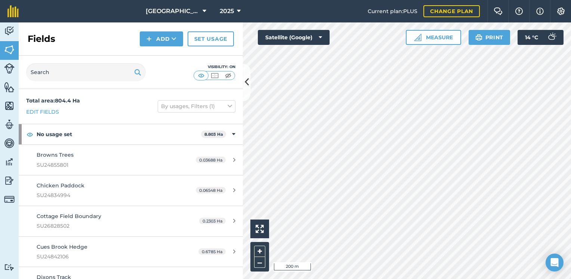
click at [388, 279] on html "Eastbrook Farm 2025 Current plan : PLUS Change plan Farm Chat Help Info Setting…" at bounding box center [285, 139] width 571 height 279
click at [63, 68] on input "text" at bounding box center [86, 72] width 120 height 18
click at [10, 27] on img at bounding box center [9, 30] width 10 height 11
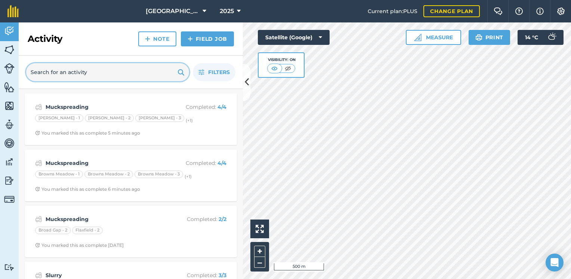
click at [83, 73] on input "text" at bounding box center [107, 72] width 163 height 18
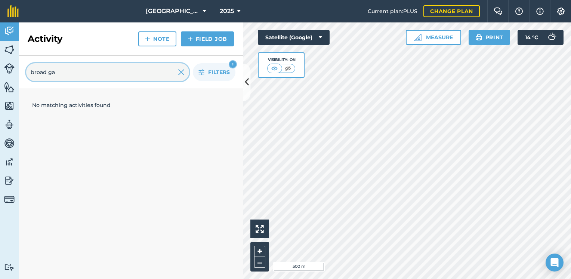
type input "broad gap"
click at [83, 77] on input "broad gap" at bounding box center [107, 72] width 163 height 18
drag, startPoint x: 83, startPoint y: 77, endPoint x: 25, endPoint y: 68, distance: 58.7
click at [25, 68] on div "broad gap Filters 1" at bounding box center [131, 72] width 224 height 33
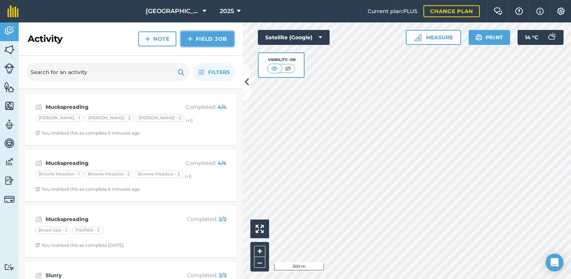
click at [188, 37] on img at bounding box center [190, 38] width 5 height 9
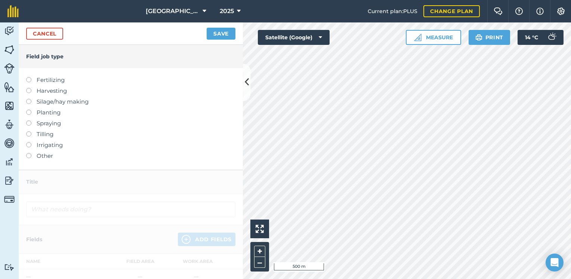
click at [49, 123] on label "Spraying" at bounding box center [130, 123] width 209 height 9
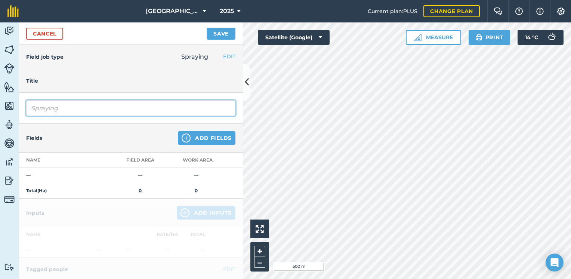
click at [80, 105] on input "Spraying" at bounding box center [130, 108] width 209 height 16
click at [78, 105] on input "Spraying" at bounding box center [130, 108] width 209 height 16
type input "Tow and fert"
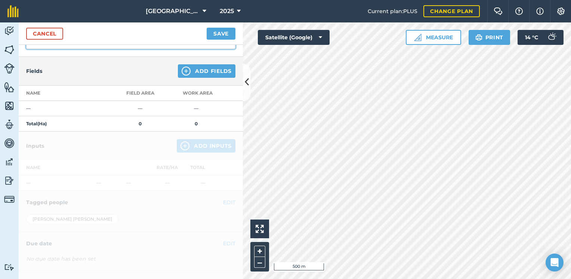
scroll to position [21, 0]
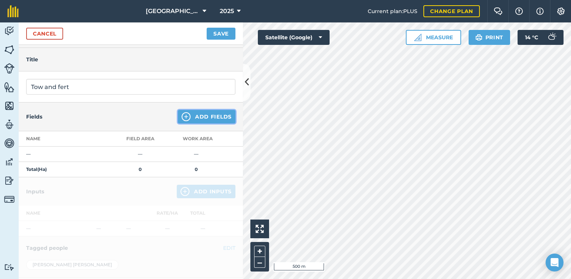
click at [186, 115] on button "Add Fields" at bounding box center [207, 116] width 58 height 13
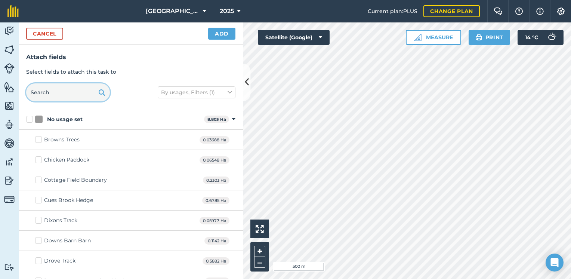
click at [70, 93] on input "text" at bounding box center [68, 92] width 84 height 18
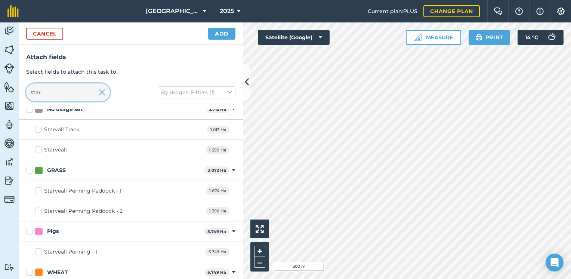
scroll to position [0, 0]
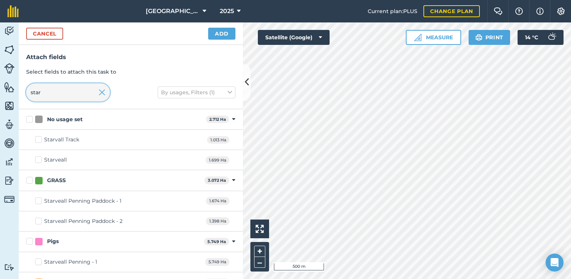
type input "star"
click at [102, 91] on img at bounding box center [102, 92] width 7 height 9
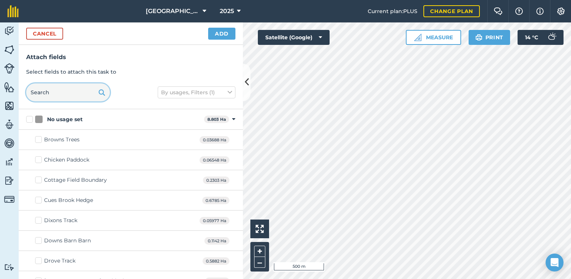
click at [69, 92] on input "text" at bounding box center [68, 92] width 84 height 18
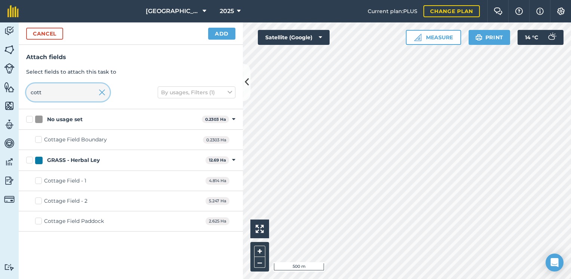
type input "cott"
click at [40, 200] on label "Cottage Field - 2" at bounding box center [61, 201] width 52 height 8
click at [40, 200] on input "Cottage Field - 2" at bounding box center [37, 199] width 5 height 5
checkbox input "true"
click at [221, 39] on button "Add" at bounding box center [221, 34] width 27 height 12
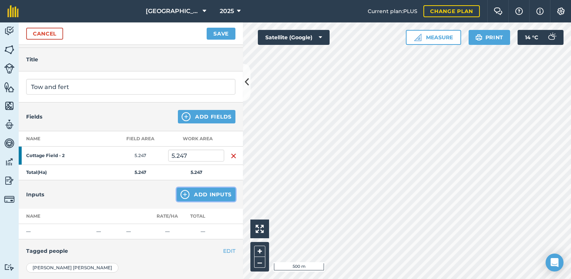
click at [206, 188] on button "Add Inputs" at bounding box center [206, 194] width 59 height 13
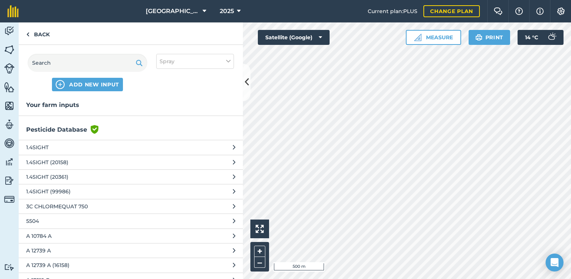
click at [86, 92] on div "ADD NEW INPUT Spray" at bounding box center [131, 72] width 224 height 55
click at [88, 87] on span "ADD NEW INPUT" at bounding box center [94, 84] width 50 height 7
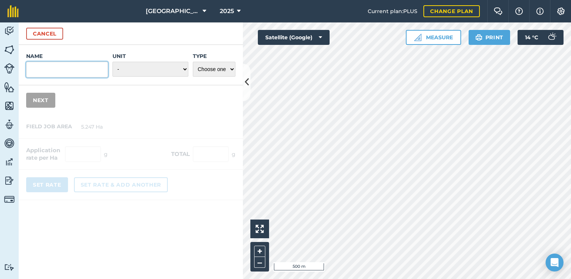
click at [60, 74] on input "Name" at bounding box center [67, 70] width 82 height 16
type input "Compost extract"
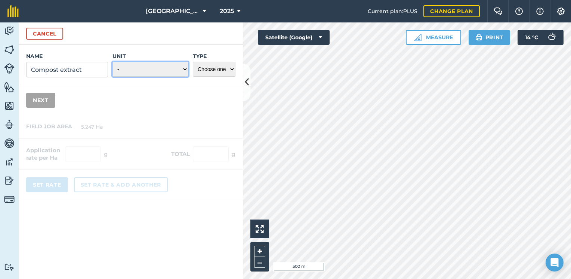
click at [148, 67] on select "- Grams/g Kilograms/kg Metric tonnes/t Millilitres/ml Litres/L Ounces/oz Pounds…" at bounding box center [151, 69] width 76 height 15
select select "KILOGRAMS"
click at [113, 62] on select "- Grams/g Kilograms/kg Metric tonnes/t Millilitres/ml Litres/L Ounces/oz Pounds…" at bounding box center [151, 69] width 76 height 15
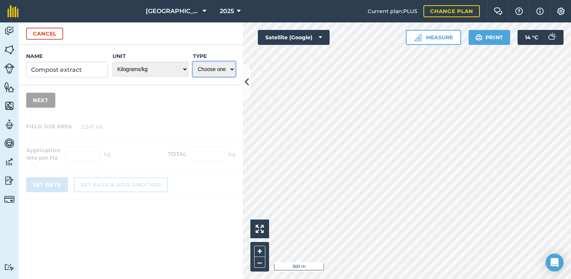
click at [203, 70] on select "Choose one Fertilizer Seed Spray Fuel Other" at bounding box center [214, 69] width 43 height 15
select select "SPRAY"
click at [193, 62] on select "Choose one Fertilizer Seed Spray Fuel Other" at bounding box center [214, 69] width 43 height 15
click at [37, 101] on button "Next" at bounding box center [40, 100] width 29 height 15
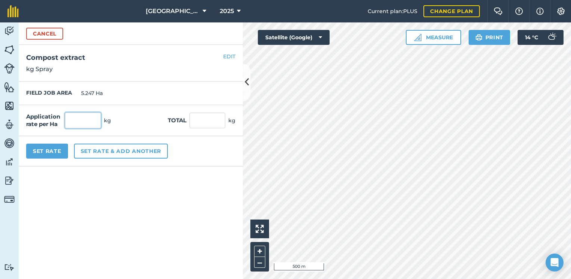
click at [73, 120] on input "text" at bounding box center [83, 121] width 36 height 16
type input "200"
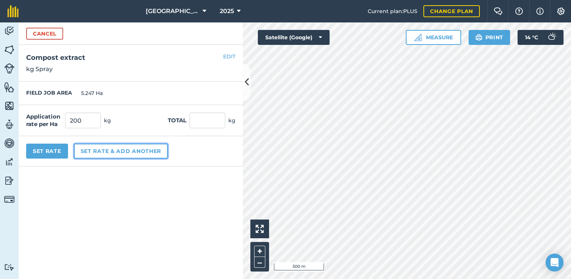
type input "1,049.4"
click at [96, 156] on button "Set rate & add another" at bounding box center [121, 151] width 94 height 15
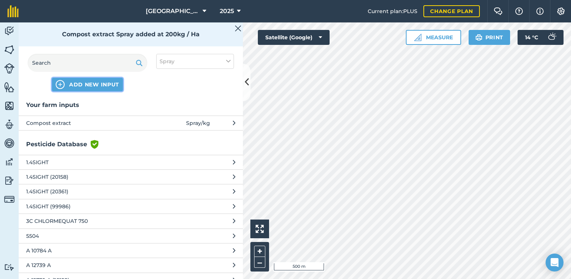
click at [76, 80] on button "ADD NEW INPUT" at bounding box center [87, 84] width 71 height 13
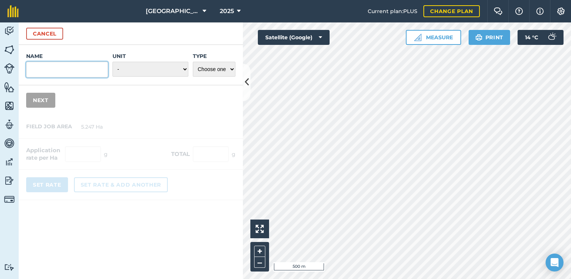
click at [57, 71] on input "Name" at bounding box center [67, 70] width 82 height 16
type input "F"
type input "Sea2soil fish hydrolyzate"
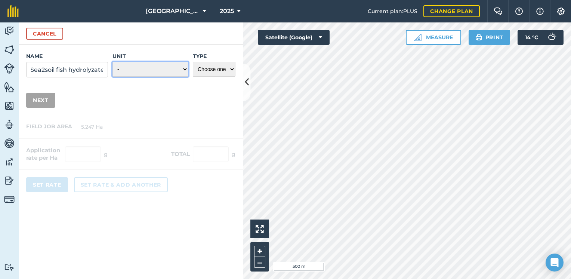
click at [152, 71] on select "- Grams/g Kilograms/kg Metric tonnes/t Millilitres/ml Litres/L Ounces/oz Pounds…" at bounding box center [151, 69] width 76 height 15
select select "MILLILITRES"
click at [113, 62] on select "- Grams/g Kilograms/kg Metric tonnes/t Millilitres/ml Litres/L Ounces/oz Pounds…" at bounding box center [151, 69] width 76 height 15
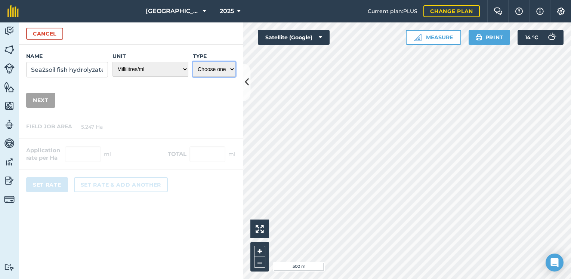
click at [207, 68] on select "Choose one Fertilizer Seed Spray Fuel Other" at bounding box center [214, 69] width 43 height 15
select select "SPRAY"
click at [193, 62] on select "Choose one Fertilizer Seed Spray Fuel Other" at bounding box center [214, 69] width 43 height 15
click at [38, 101] on button "Next" at bounding box center [40, 100] width 29 height 15
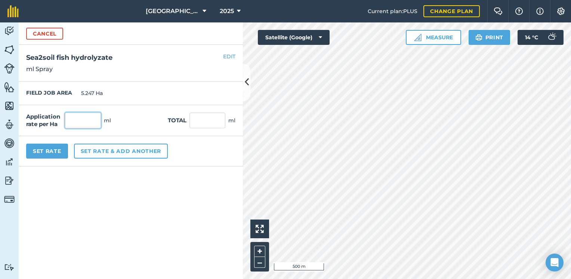
click at [79, 121] on input "text" at bounding box center [83, 121] width 36 height 16
type input "250"
type input "1,311.75"
drag, startPoint x: 201, startPoint y: 115, endPoint x: 203, endPoint y: 119, distance: 4.4
click at [202, 116] on input "1,311.75" at bounding box center [208, 121] width 36 height 16
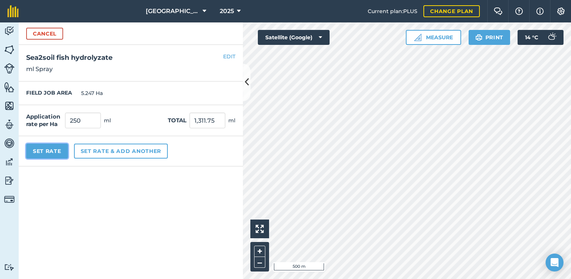
click at [58, 154] on button "Set Rate" at bounding box center [47, 151] width 42 height 15
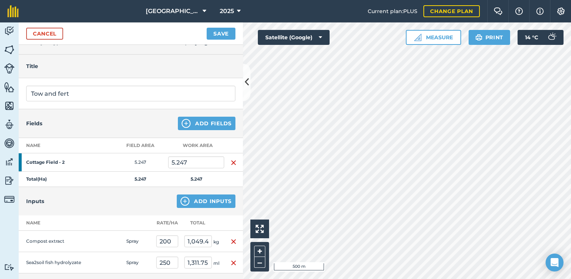
scroll to position [14, 0]
click at [216, 32] on button "Save" at bounding box center [221, 34] width 29 height 12
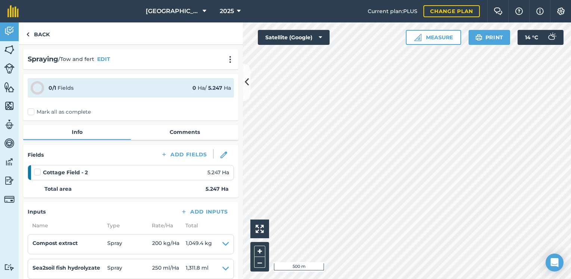
click at [31, 110] on label "Mark all as complete" at bounding box center [59, 112] width 63 height 8
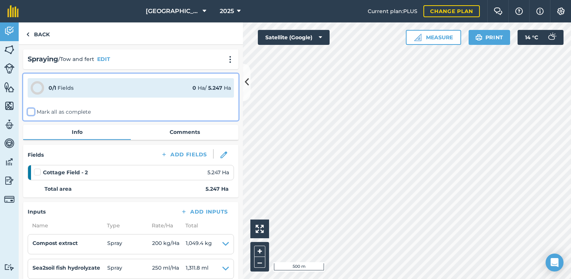
click at [31, 110] on input "Mark all as complete" at bounding box center [30, 110] width 5 height 5
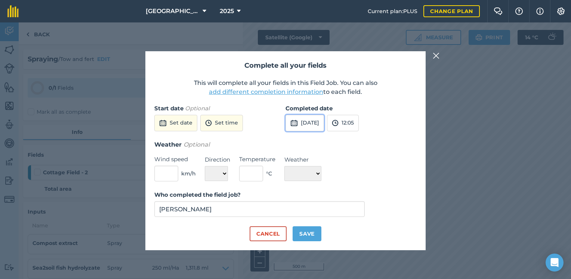
click at [312, 123] on button "24th Sep 2025" at bounding box center [305, 123] width 39 height 16
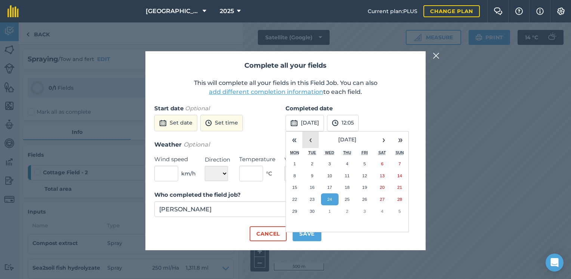
click at [314, 140] on button "‹" at bounding box center [310, 140] width 16 height 16
click at [348, 210] on abbr "31" at bounding box center [347, 211] width 5 height 5
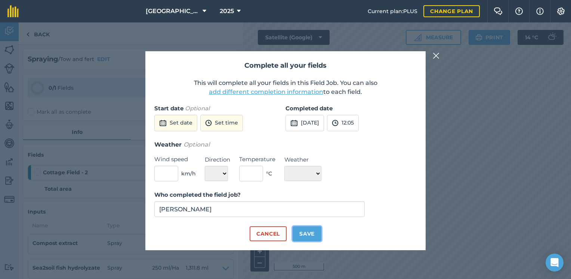
click at [310, 232] on button "Save" at bounding box center [307, 233] width 29 height 15
checkbox input "true"
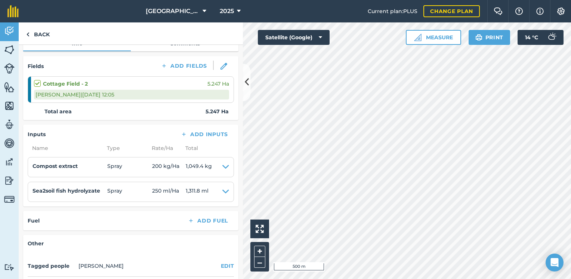
scroll to position [112, 0]
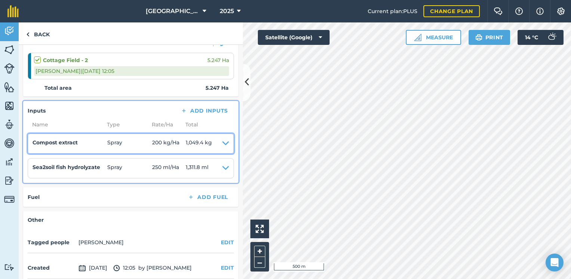
click at [168, 141] on span "200 kg / Ha" at bounding box center [169, 143] width 34 height 10
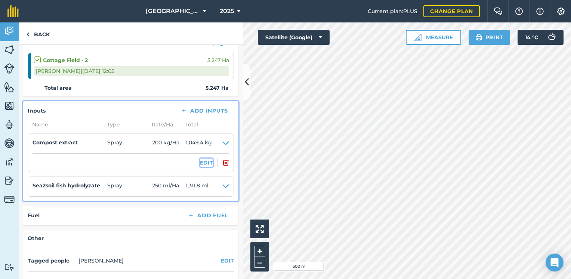
click at [203, 162] on button "EDIT" at bounding box center [206, 163] width 13 height 8
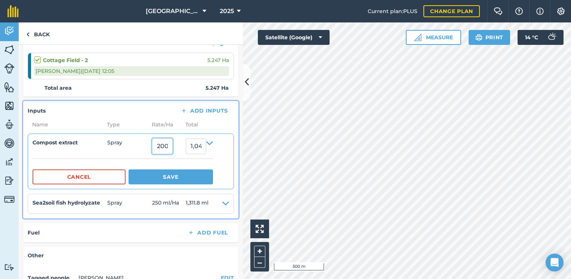
drag, startPoint x: 169, startPoint y: 145, endPoint x: 154, endPoint y: 145, distance: 15.7
click at [154, 145] on input "200" at bounding box center [162, 146] width 21 height 16
type input "15"
type input "78.705"
click at [163, 175] on button "Save" at bounding box center [171, 176] width 84 height 15
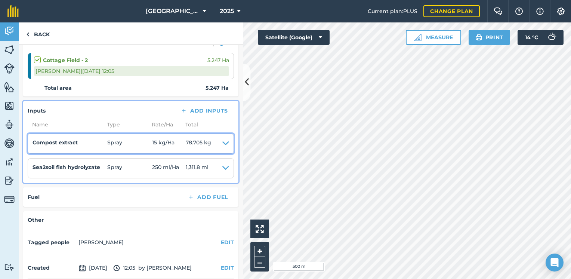
click at [178, 145] on span "15 kg / Ha" at bounding box center [169, 143] width 34 height 10
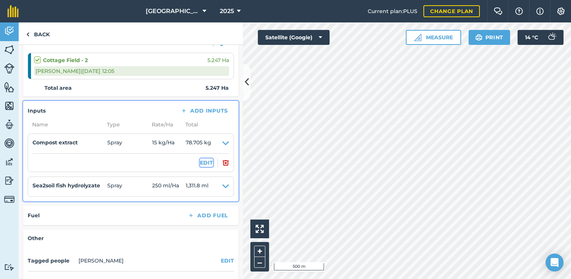
click at [203, 165] on button "EDIT" at bounding box center [206, 163] width 13 height 8
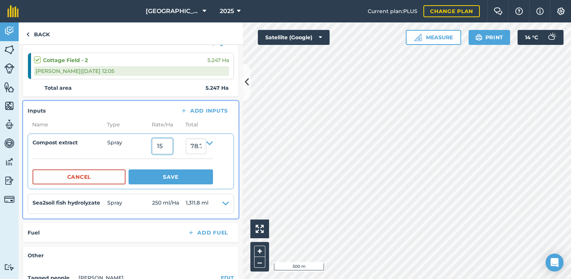
drag, startPoint x: 166, startPoint y: 144, endPoint x: 154, endPoint y: 144, distance: 11.6
click at [154, 144] on input "15" at bounding box center [162, 146] width 21 height 16
type input "10"
type input "52.47"
click at [175, 174] on button "Save" at bounding box center [171, 176] width 84 height 15
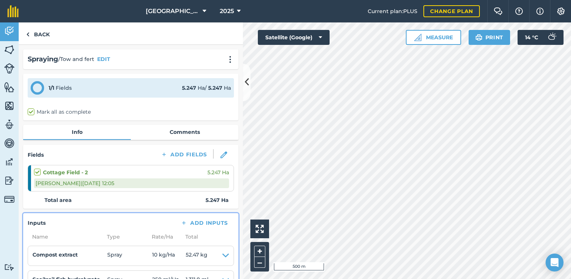
scroll to position [37, 0]
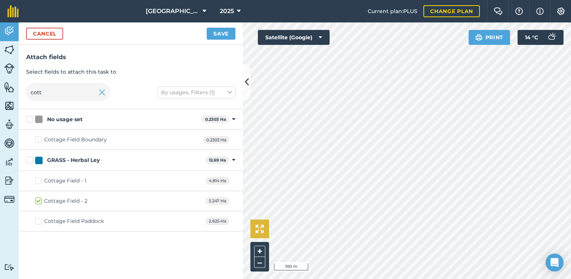
click at [261, 231] on div "Click to start drawing i 100 m + – Satellite (Google) Print 14 ° C" at bounding box center [407, 150] width 328 height 256
checkbox input "false"
click at [5, 32] on img at bounding box center [9, 30] width 10 height 11
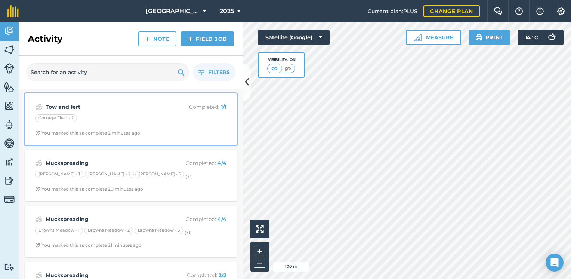
click at [57, 116] on div "Cottage Field - 2" at bounding box center [56, 117] width 42 height 7
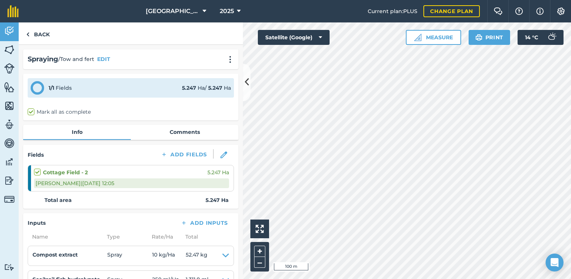
click at [37, 168] on label at bounding box center [38, 168] width 9 height 0
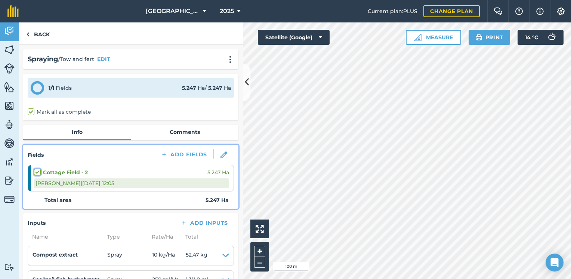
click at [37, 173] on input "checkbox" at bounding box center [36, 170] width 5 height 5
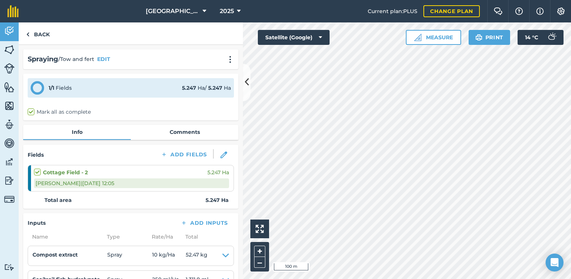
checkbox input "true"
checkbox input "false"
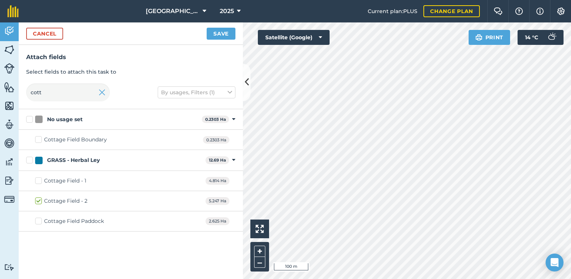
click at [36, 179] on label "Cottage Field - 1" at bounding box center [60, 181] width 51 height 8
click at [36, 179] on input "Cottage Field - 1" at bounding box center [37, 179] width 5 height 5
checkbox input "true"
click at [38, 202] on label "Cottage Field - 2" at bounding box center [61, 201] width 52 height 8
click at [38, 202] on input "Cottage Field - 2" at bounding box center [37, 199] width 5 height 5
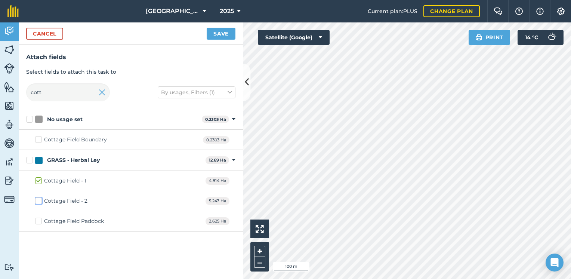
checkbox input "false"
click at [218, 35] on button "Save" at bounding box center [221, 34] width 29 height 12
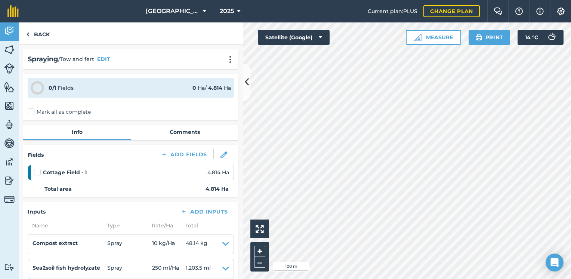
click at [31, 110] on label "Mark all as complete" at bounding box center [59, 112] width 63 height 8
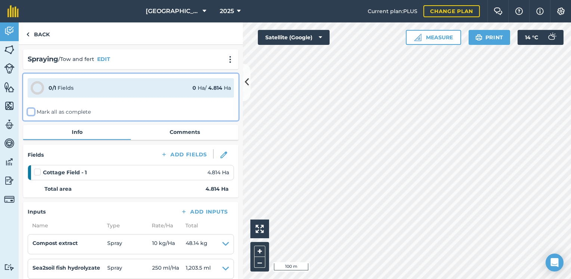
click at [31, 110] on input "Mark all as complete" at bounding box center [30, 110] width 5 height 5
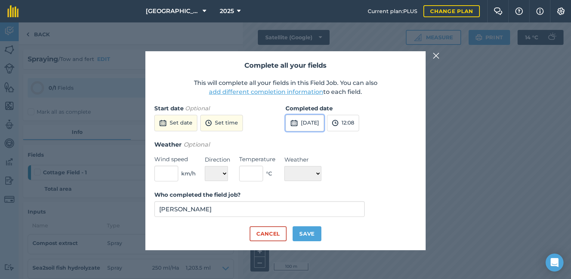
click at [316, 125] on button "24th Sep 2025" at bounding box center [305, 123] width 39 height 16
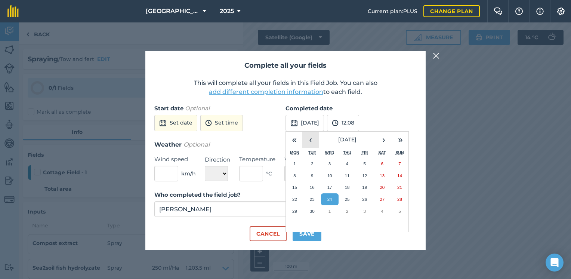
click at [310, 144] on button "‹" at bounding box center [310, 140] width 16 height 16
click at [346, 208] on button "31" at bounding box center [348, 211] width 18 height 12
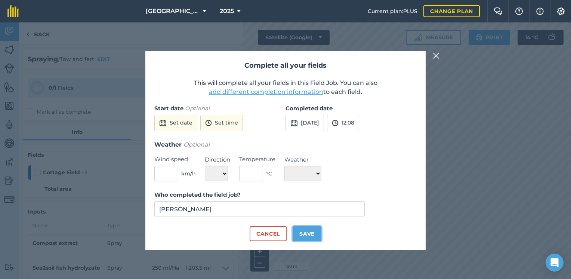
click at [304, 234] on button "Save" at bounding box center [307, 233] width 29 height 15
checkbox input "true"
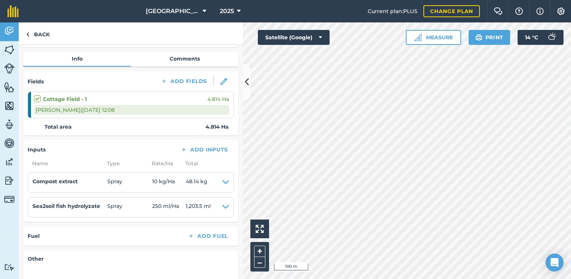
scroll to position [112, 0]
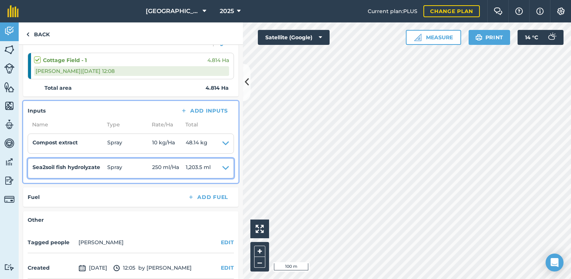
click at [48, 165] on h4 "Sea2soil fish hydrolyzate" at bounding box center [70, 167] width 75 height 8
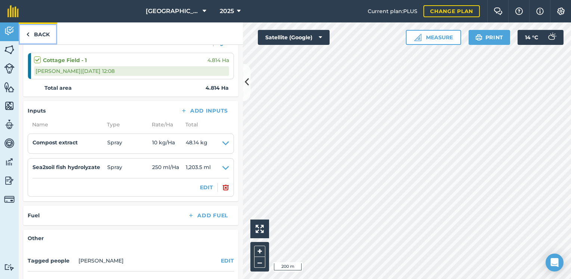
click at [36, 34] on link "Back" at bounding box center [38, 33] width 39 height 22
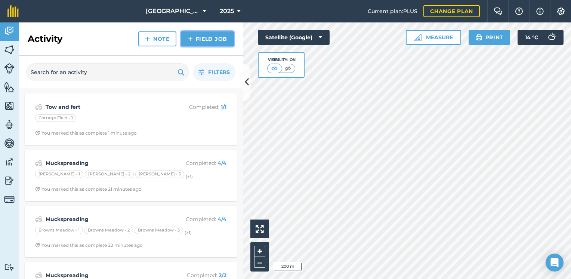
click at [217, 40] on link "Field Job" at bounding box center [207, 38] width 53 height 15
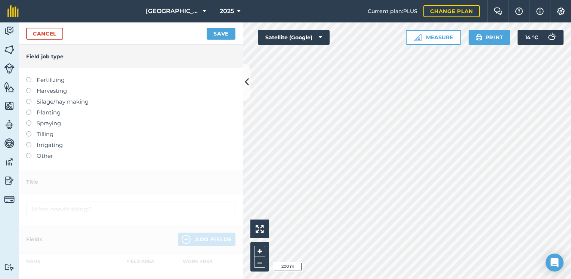
click at [42, 127] on label "Spraying" at bounding box center [130, 123] width 209 height 9
type input "Spraying"
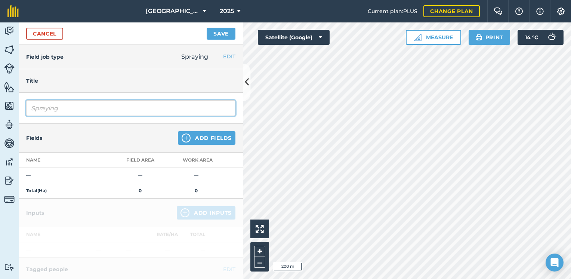
click at [56, 107] on input "Spraying" at bounding box center [130, 108] width 209 height 16
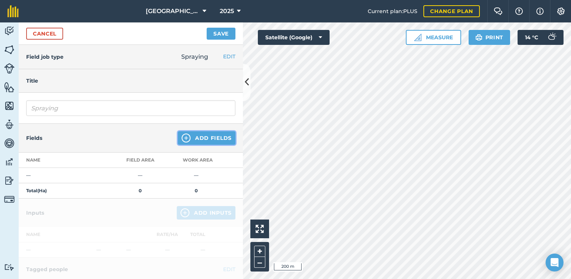
click at [212, 135] on button "Add Fields" at bounding box center [207, 137] width 58 height 13
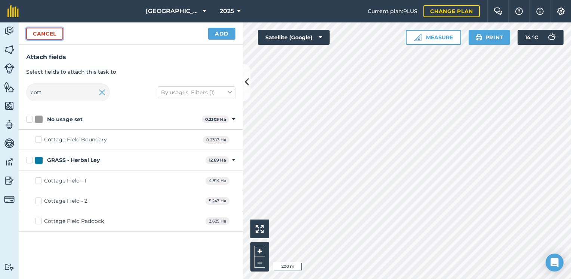
click at [52, 31] on button "Cancel" at bounding box center [44, 34] width 37 height 12
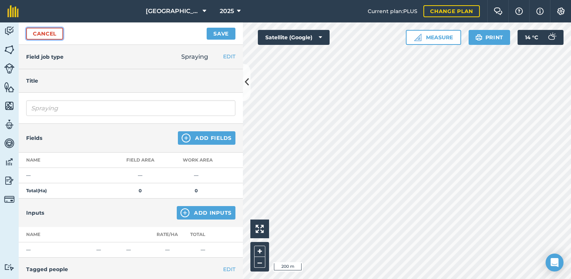
click at [48, 33] on link "Cancel" at bounding box center [44, 34] width 37 height 12
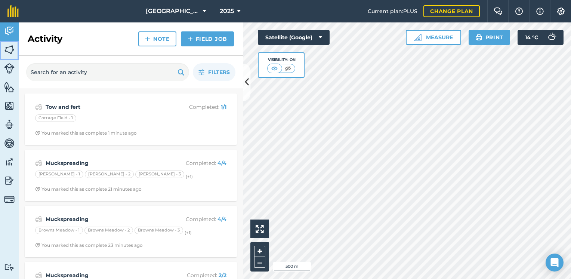
drag, startPoint x: 9, startPoint y: 48, endPoint x: 9, endPoint y: 55, distance: 7.5
click at [9, 48] on img at bounding box center [9, 49] width 10 height 11
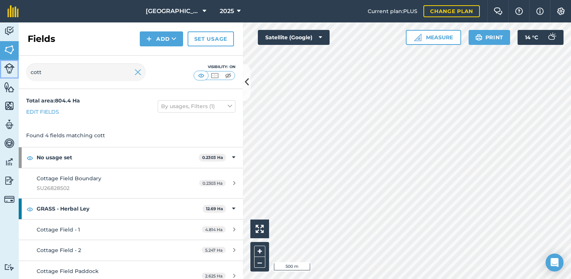
click at [8, 65] on img at bounding box center [9, 68] width 10 height 10
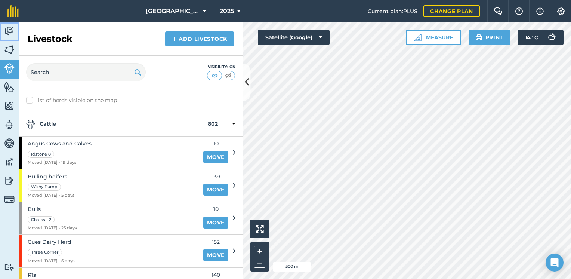
click at [5, 31] on img at bounding box center [9, 30] width 10 height 11
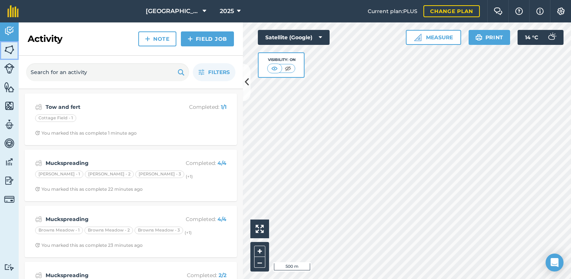
click at [10, 50] on img at bounding box center [9, 49] width 10 height 11
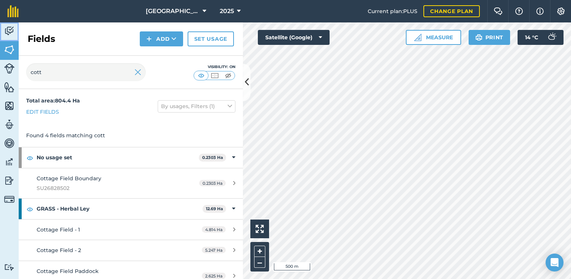
click at [10, 34] on img at bounding box center [9, 30] width 10 height 11
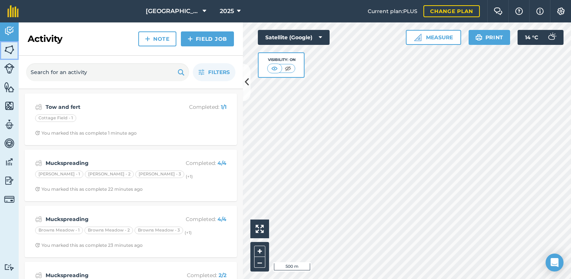
click at [14, 49] on img at bounding box center [9, 49] width 10 height 11
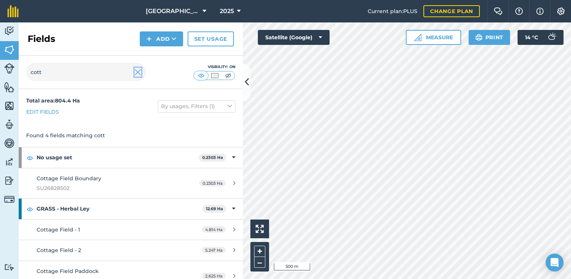
click at [140, 73] on img at bounding box center [138, 72] width 7 height 9
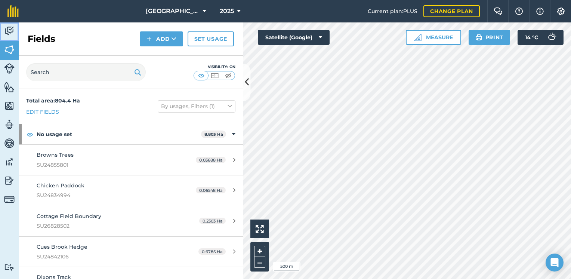
click at [7, 36] on img at bounding box center [9, 30] width 10 height 11
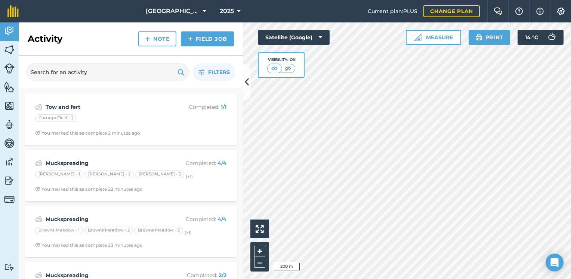
click at [296, 49] on div "Click to start drawing i 200 m + – Satellite (Google) Visibility: On Measure Pr…" at bounding box center [407, 150] width 328 height 256
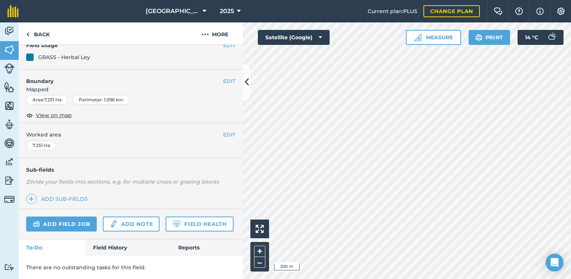
scroll to position [102, 0]
click at [114, 242] on link "Field History" at bounding box center [128, 247] width 85 height 16
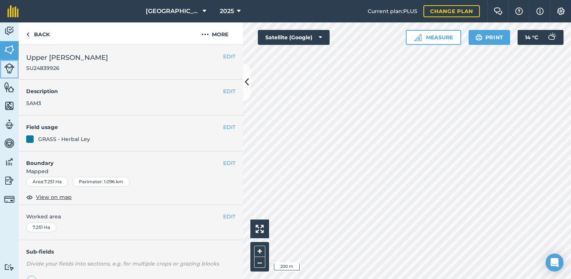
click at [12, 71] on img at bounding box center [9, 68] width 10 height 10
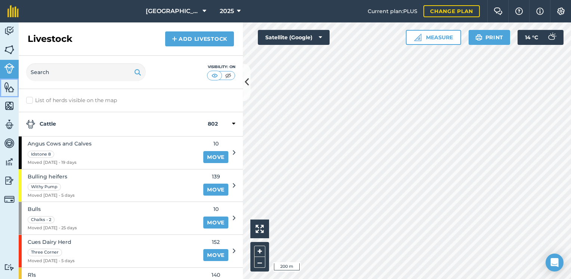
drag, startPoint x: 6, startPoint y: 86, endPoint x: 16, endPoint y: 55, distance: 33.0
click at [6, 86] on img at bounding box center [9, 87] width 10 height 11
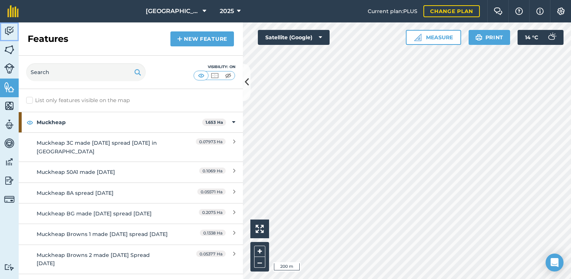
click at [10, 28] on img at bounding box center [9, 30] width 10 height 11
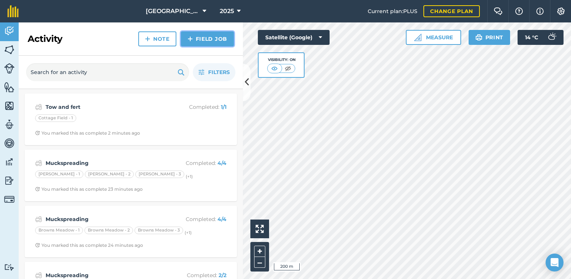
click at [186, 37] on link "Field Job" at bounding box center [207, 38] width 53 height 15
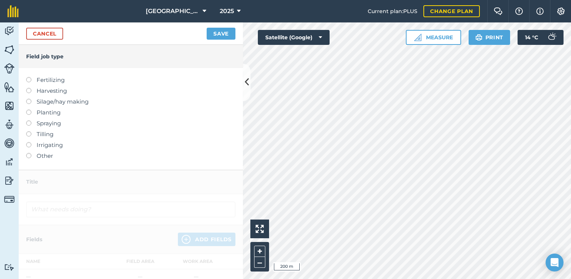
click at [31, 123] on label "Spraying" at bounding box center [130, 123] width 209 height 9
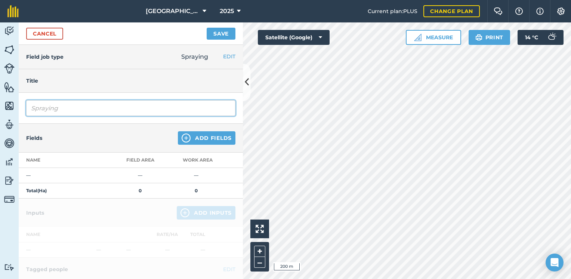
click at [113, 105] on input "Spraying" at bounding box center [130, 108] width 209 height 16
type input "Tow and Fert"
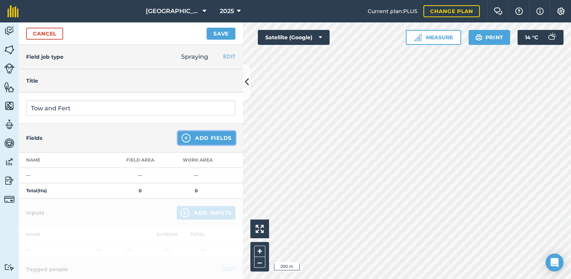
click at [186, 138] on button "Add Fields" at bounding box center [207, 137] width 58 height 13
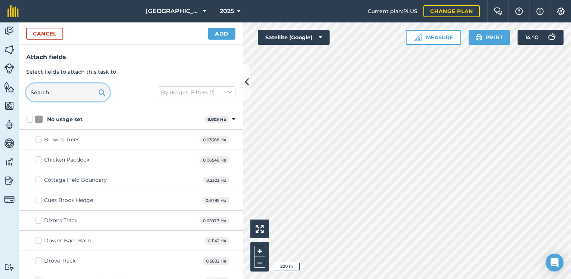
click at [76, 89] on input "text" at bounding box center [68, 92] width 84 height 18
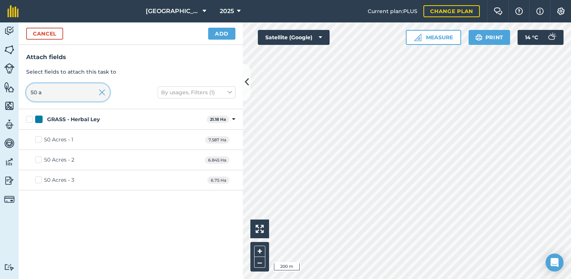
type input "50 a"
click at [39, 138] on label "50 Acres - 1" at bounding box center [54, 140] width 38 height 8
click at [39, 138] on input "50 Acres - 1" at bounding box center [37, 138] width 5 height 5
checkbox input "true"
click at [38, 159] on label "50 Acres - 2" at bounding box center [54, 160] width 39 height 8
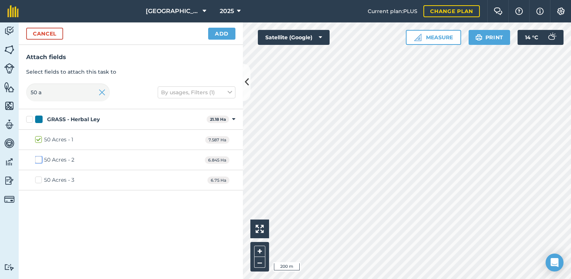
click at [38, 159] on input "50 Acres - 2" at bounding box center [37, 158] width 5 height 5
checkbox input "true"
click at [40, 179] on label "50 Acres - 3" at bounding box center [54, 180] width 39 height 8
click at [40, 179] on input "50 Acres - 3" at bounding box center [37, 178] width 5 height 5
checkbox input "true"
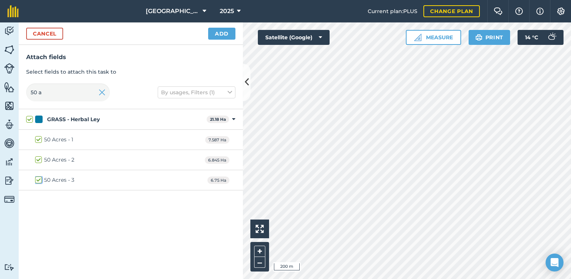
checkbox input "true"
click at [38, 140] on label "50 Acres - 1" at bounding box center [54, 140] width 38 height 8
click at [38, 140] on input "50 Acres - 1" at bounding box center [37, 138] width 5 height 5
checkbox input "false"
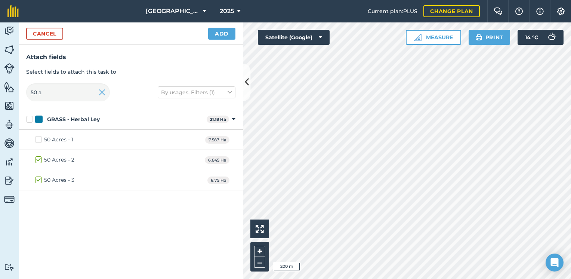
click at [38, 164] on div "50 Acres - 2 6.845 Ha" at bounding box center [131, 160] width 224 height 20
click at [39, 161] on label "50 Acres - 2" at bounding box center [54, 160] width 39 height 8
click at [39, 161] on input "50 Acres - 2" at bounding box center [37, 158] width 5 height 5
checkbox input "false"
click at [37, 179] on label "50 Acres - 3" at bounding box center [54, 180] width 39 height 8
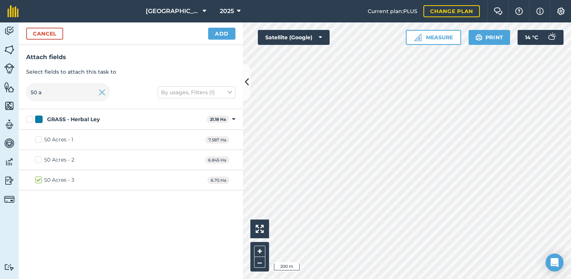
click at [37, 179] on input "50 Acres - 3" at bounding box center [37, 178] width 5 height 5
checkbox input "false"
click at [48, 92] on input "50 a" at bounding box center [68, 92] width 84 height 18
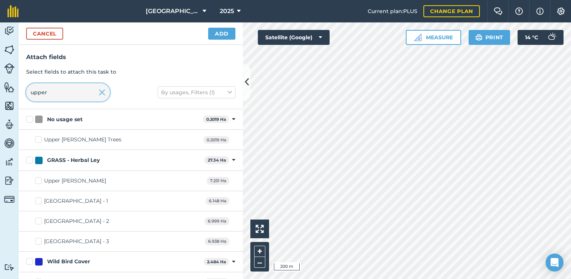
type input "upper"
click at [38, 203] on label "Upper White Hill - 1" at bounding box center [71, 201] width 73 height 8
click at [38, 202] on input "Upper White Hill - 1" at bounding box center [37, 199] width 5 height 5
checkbox input "true"
click at [37, 219] on label "Upper White Hill - 2" at bounding box center [72, 221] width 74 height 8
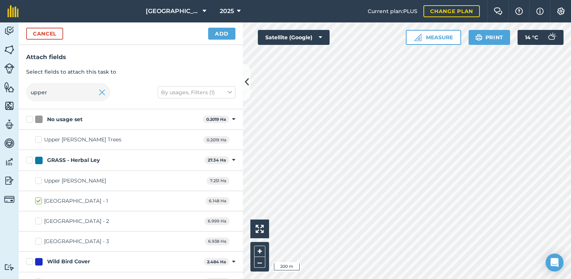
click at [37, 219] on input "Upper White Hill - 2" at bounding box center [37, 219] width 5 height 5
checkbox input "true"
click at [37, 242] on label "Upper White Hill - 3" at bounding box center [72, 241] width 74 height 8
click at [37, 242] on input "Upper White Hill - 3" at bounding box center [37, 239] width 5 height 5
checkbox input "true"
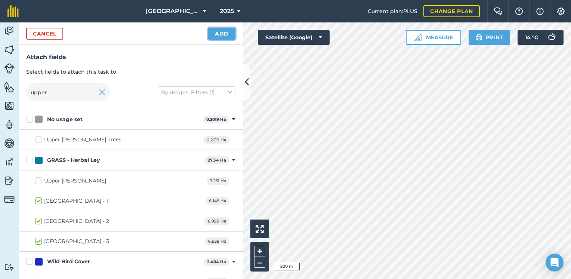
click at [221, 32] on button "Add" at bounding box center [221, 34] width 27 height 12
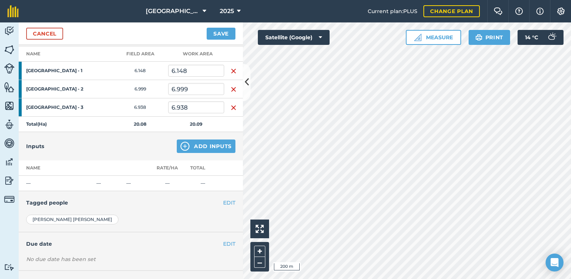
scroll to position [112, 0]
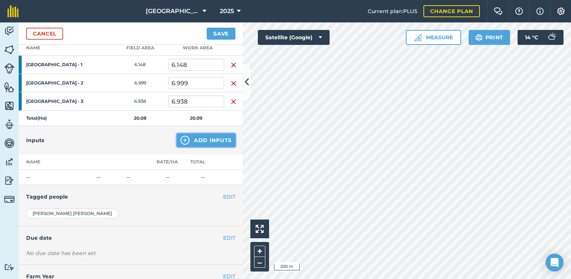
click at [187, 140] on button "Add Inputs" at bounding box center [206, 139] width 59 height 13
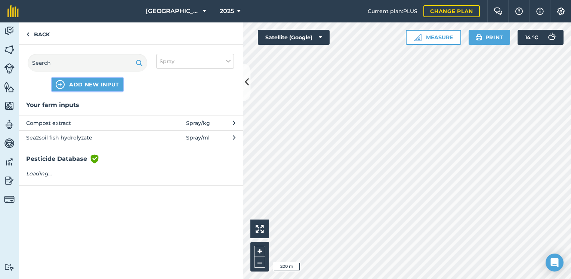
click at [80, 84] on span "ADD NEW INPUT" at bounding box center [94, 84] width 50 height 7
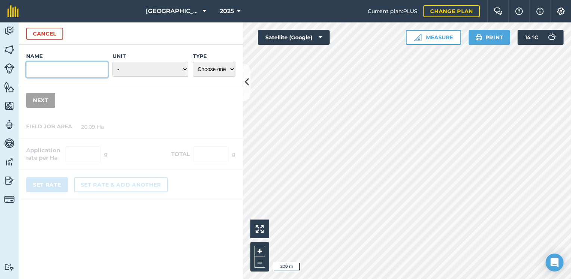
click at [51, 67] on input "Name" at bounding box center [67, 70] width 82 height 16
type input "T+F Standard Mix"
click button "Cancel" at bounding box center [44, 34] width 37 height 12
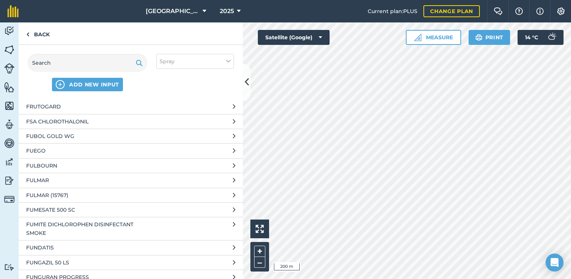
scroll to position [29250, 0]
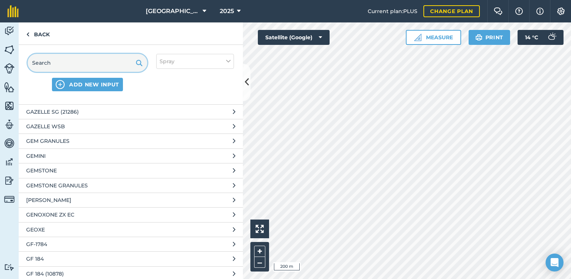
click at [85, 57] on input "text" at bounding box center [88, 63] width 120 height 18
click at [75, 61] on input "text" at bounding box center [88, 63] width 120 height 18
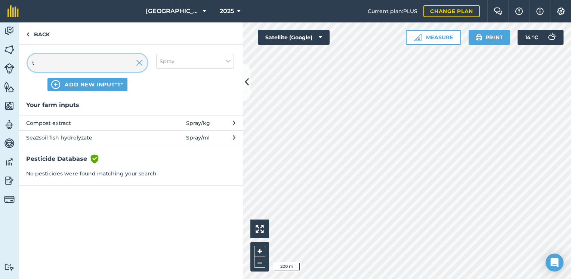
type input "t"
click at [137, 65] on img at bounding box center [139, 62] width 7 height 9
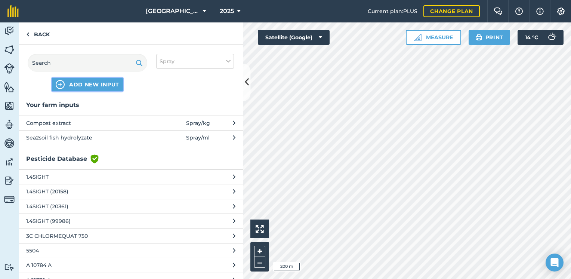
click at [82, 87] on span "ADD NEW INPUT" at bounding box center [94, 84] width 50 height 7
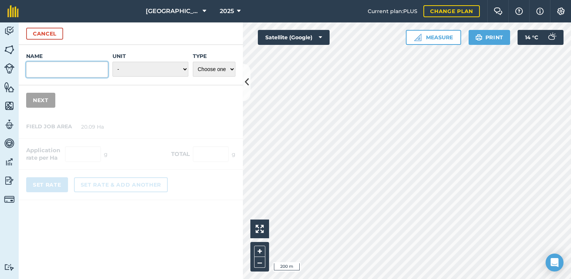
click at [53, 69] on input "Name" at bounding box center [67, 70] width 82 height 16
click at [53, 67] on input "T+F Standard Mix (CE, FH, Fulvic, Solubor, Mn, Epsom Salts" at bounding box center [67, 70] width 82 height 16
type input "T+F Standard Mix (CE 80kg/1000l, FH 50L, Fulvic 1kg, Solubor 1.5kg, Mn 18L, Eps…"
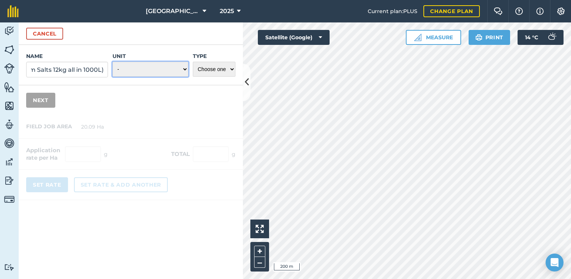
click at [183, 71] on select "- Grams/g Kilograms/kg Metric tonnes/t Millilitres/ml Litres/L Ounces/oz Pounds…" at bounding box center [151, 69] width 76 height 15
select select "LITRES"
click at [113, 62] on select "- Grams/g Kilograms/kg Metric tonnes/t Millilitres/ml Litres/L Ounces/oz Pounds…" at bounding box center [151, 69] width 76 height 15
drag, startPoint x: 215, startPoint y: 67, endPoint x: 216, endPoint y: 77, distance: 10.1
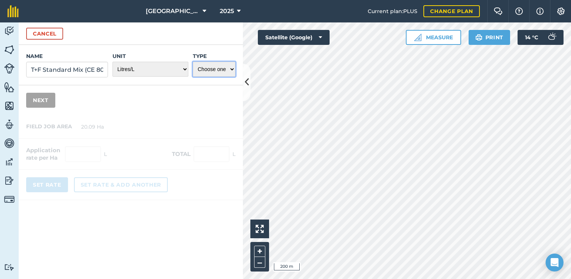
click at [215, 67] on select "Choose one Fertilizer Seed Spray Fuel Other" at bounding box center [214, 69] width 43 height 15
select select "SPRAY"
click at [193, 62] on select "Choose one Fertilizer Seed Spray Fuel Other" at bounding box center [214, 69] width 43 height 15
click at [41, 99] on button "Next" at bounding box center [40, 100] width 29 height 15
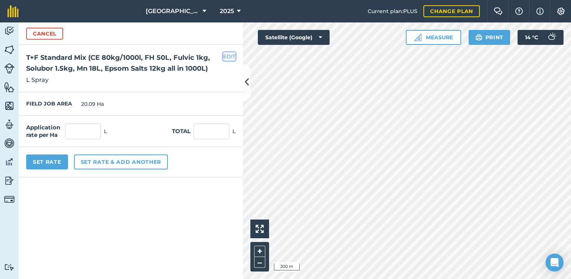
click at [226, 58] on button "EDIT" at bounding box center [229, 56] width 12 height 8
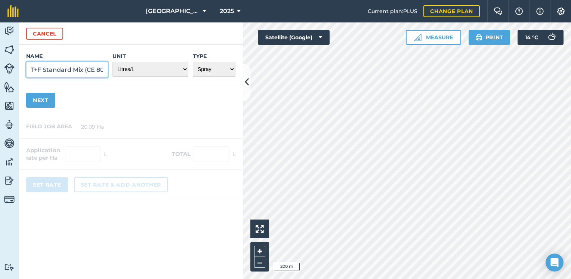
click at [92, 72] on input "T+F Standard Mix (CE 80kg/1000l, FH 50L, Fulvic 1kg, Solubor 1.5kg, Mn 18L, Eps…" at bounding box center [67, 70] width 82 height 16
click at [46, 101] on button "Next" at bounding box center [40, 100] width 29 height 15
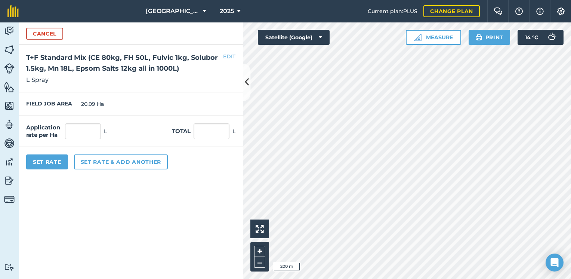
click at [132, 57] on h2 "T+F Standard Mix (CE 80kg, FH 50L, Fulvic 1kg, Solubor 1.5kg, Mn 18L, Epsom Sal…" at bounding box center [130, 63] width 209 height 22
click at [226, 55] on button "EDIT" at bounding box center [229, 56] width 12 height 8
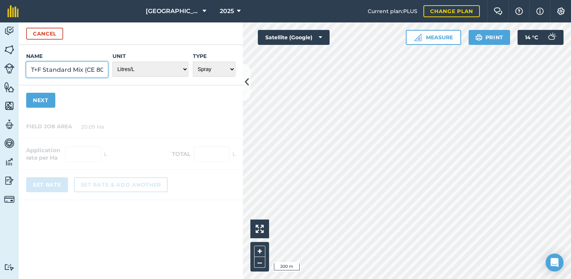
click at [75, 69] on input "T+F Standard Mix (CE 80kg, FH 50L, Fulvic 1kg, Solubor 1.5kg, Mn 18L, Epsom Sal…" at bounding box center [67, 70] width 82 height 16
type input "T+F Standard Mix (CE 80kg, S2S 50L, Fulvic 1kg, Solubor 1.5kg, Mn 18L, Epsom Sa…"
click at [38, 98] on button "Next" at bounding box center [40, 100] width 29 height 15
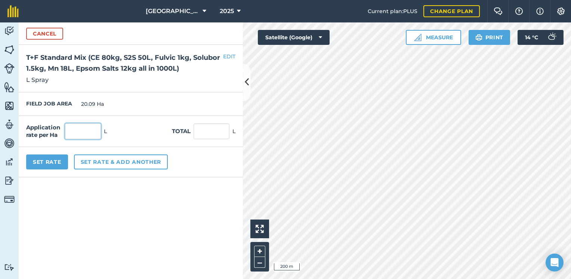
click at [73, 129] on input "text" at bounding box center [83, 131] width 36 height 16
type input "200"
type input "4,018"
click at [51, 163] on button "Set Rate" at bounding box center [47, 161] width 42 height 15
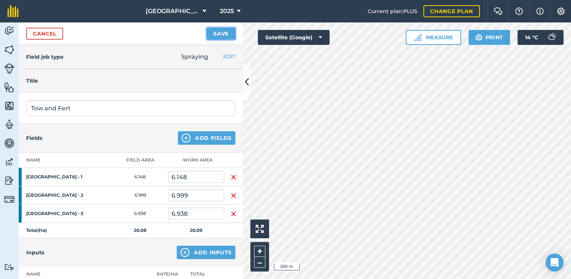
click at [215, 30] on button "Save" at bounding box center [221, 34] width 29 height 12
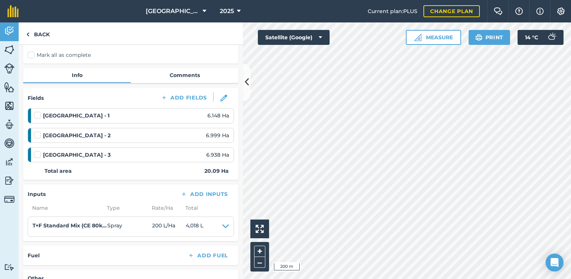
scroll to position [75, 0]
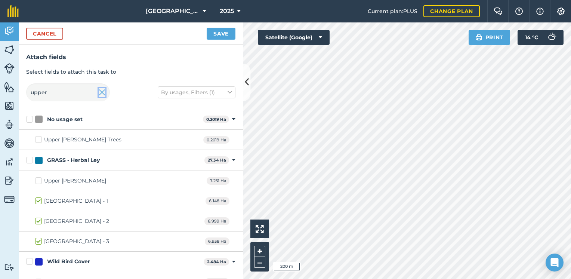
click at [102, 93] on img at bounding box center [102, 92] width 7 height 9
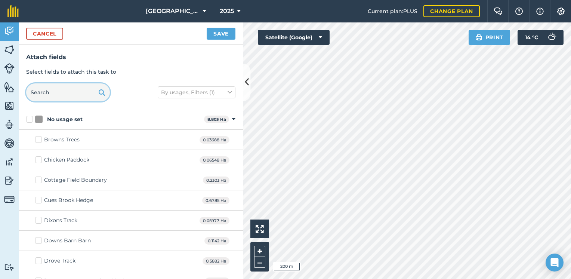
click at [64, 92] on input "text" at bounding box center [68, 92] width 84 height 18
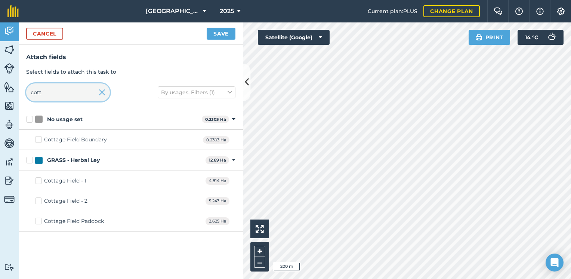
type input "cott"
click at [39, 182] on label "Cottage Field - 1" at bounding box center [60, 181] width 51 height 8
click at [39, 182] on input "Cottage Field - 1" at bounding box center [37, 179] width 5 height 5
checkbox input "true"
click at [39, 201] on label "Cottage Field - 2" at bounding box center [61, 201] width 52 height 8
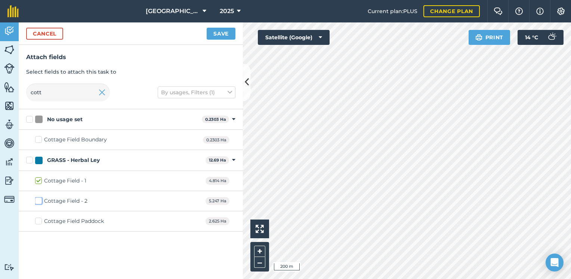
click at [39, 201] on input "Cottage Field - 2" at bounding box center [37, 199] width 5 height 5
checkbox input "true"
click at [227, 34] on button "Save" at bounding box center [221, 34] width 29 height 12
click at [55, 87] on input "cott" at bounding box center [68, 92] width 84 height 18
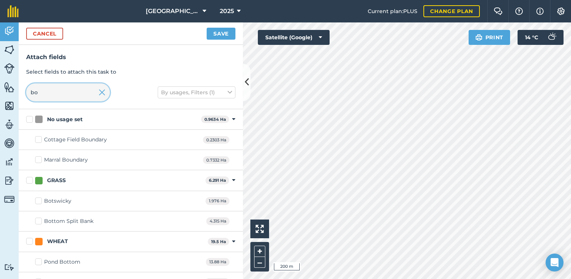
type input "b"
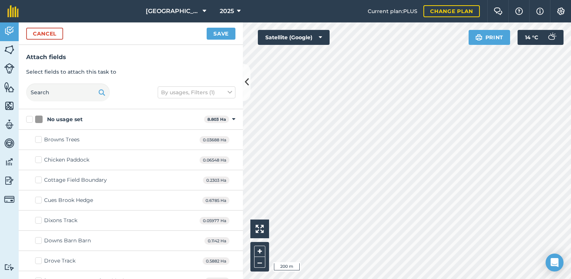
checkbox input "true"
click at [50, 93] on input "text" at bounding box center [68, 92] width 84 height 18
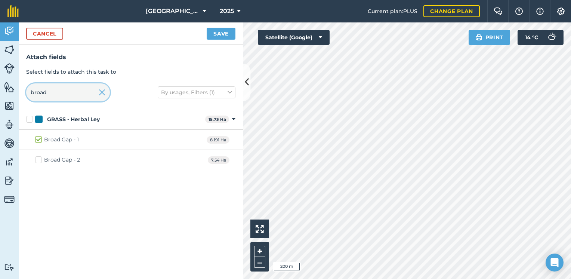
type input "broad"
click at [102, 92] on img at bounding box center [102, 92] width 7 height 9
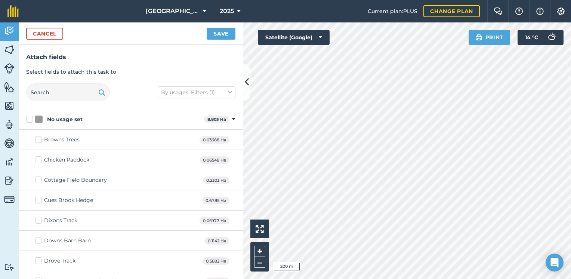
checkbox input "true"
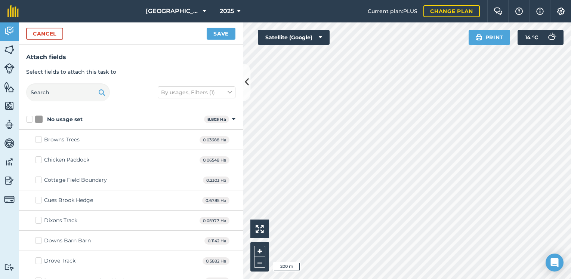
checkbox input "true"
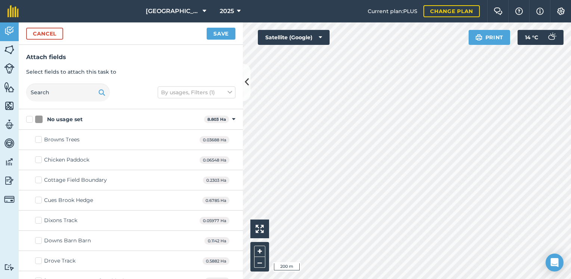
checkbox input "true"
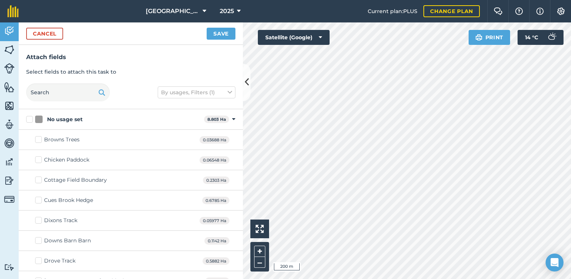
checkbox input "true"
checkbox input "false"
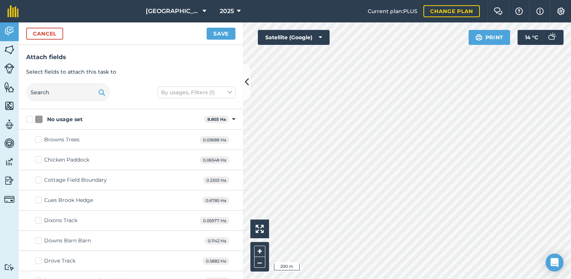
checkbox input "true"
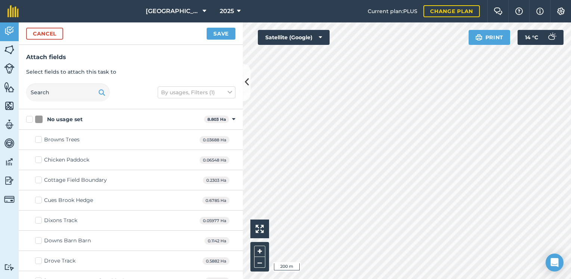
checkbox input "true"
click at [226, 36] on button "Save" at bounding box center [221, 34] width 29 height 12
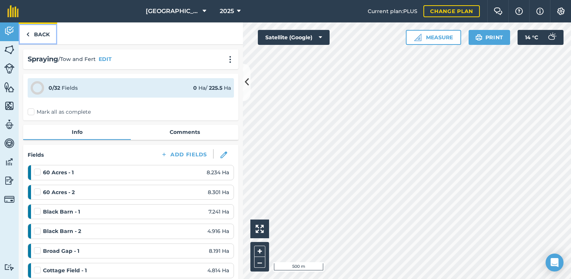
click at [45, 34] on link "Back" at bounding box center [38, 33] width 39 height 22
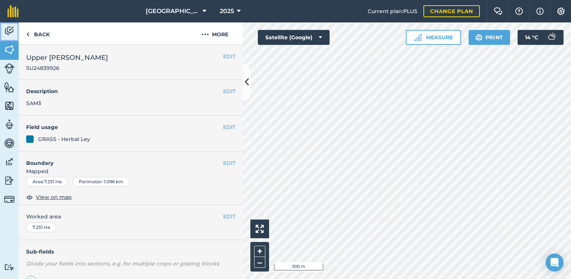
click at [11, 26] on img at bounding box center [9, 30] width 10 height 11
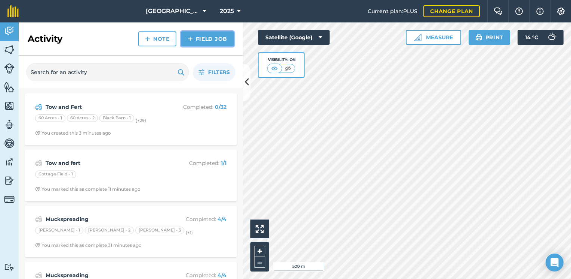
click at [212, 39] on link "Field Job" at bounding box center [207, 38] width 53 height 15
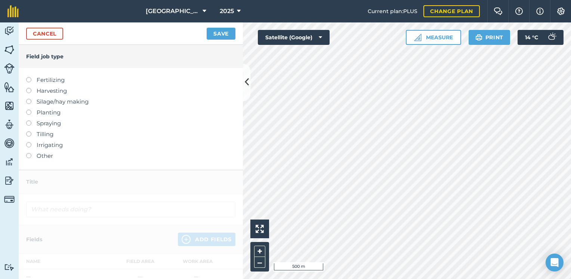
click at [46, 123] on label "Spraying" at bounding box center [130, 123] width 209 height 9
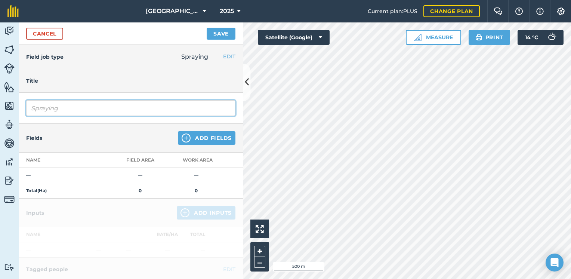
click at [107, 107] on input "Spraying" at bounding box center [130, 108] width 209 height 16
click at [60, 108] on input "Tow and fert soil drench" at bounding box center [130, 108] width 209 height 16
type input "Tow and Fert soil drench"
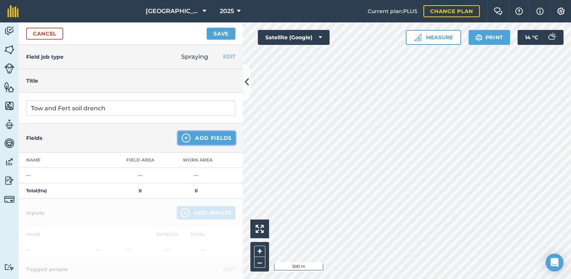
click at [191, 137] on button "Add Fields" at bounding box center [207, 137] width 58 height 13
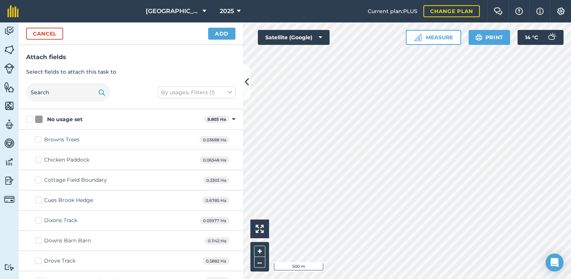
checkbox input "true"
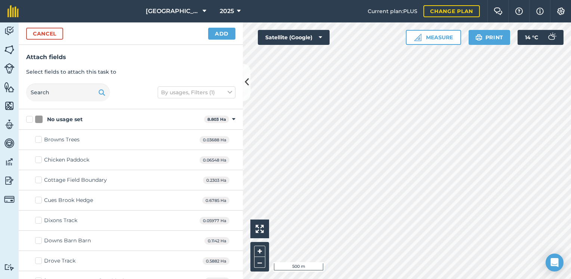
checkbox input "true"
click at [212, 37] on button "Add" at bounding box center [221, 34] width 27 height 12
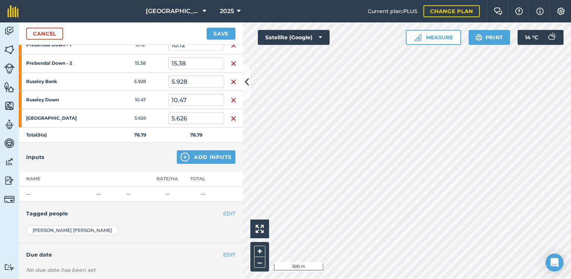
scroll to position [224, 0]
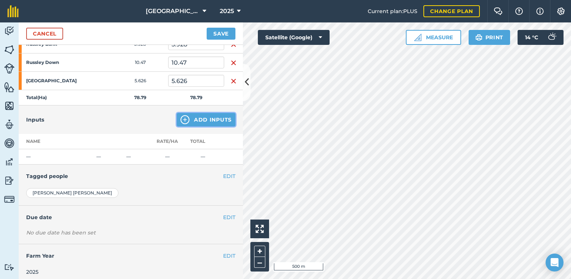
click at [184, 122] on button "Add Inputs" at bounding box center [206, 119] width 59 height 13
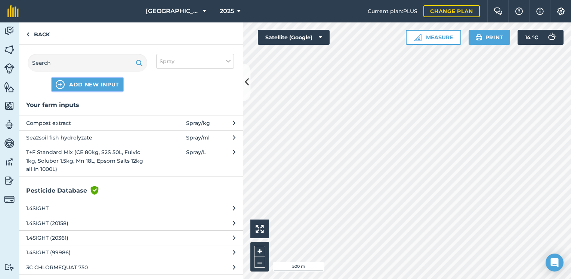
click at [74, 84] on span "ADD NEW INPUT" at bounding box center [94, 84] width 50 height 7
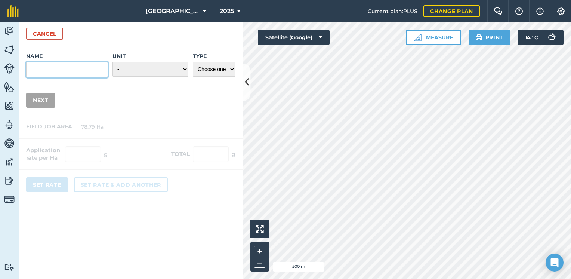
click at [53, 68] on input "Name" at bounding box center [67, 70] width 82 height 16
type input "T+F soil drench (S2S 70L, CE80kg, Fulvic 1kg, Solubor 1.5kg, Mn 18L, Epsom Salt…"
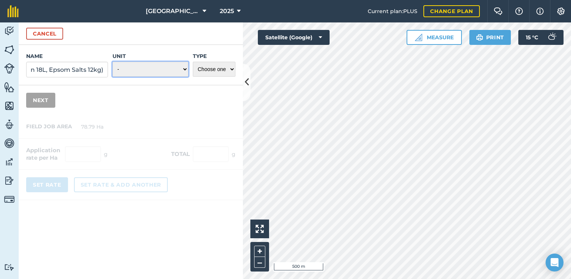
click at [127, 68] on select "- Grams/g Kilograms/kg Metric tonnes/t Millilitres/ml Litres/L Ounces/oz Pounds…" at bounding box center [151, 69] width 76 height 15
select select "LITRES"
click at [113, 62] on select "- Grams/g Kilograms/kg Metric tonnes/t Millilitres/ml Litres/L Ounces/oz Pounds…" at bounding box center [151, 69] width 76 height 15
click at [215, 71] on select "Choose one Fertilizer Seed Spray Fuel Other" at bounding box center [214, 69] width 43 height 15
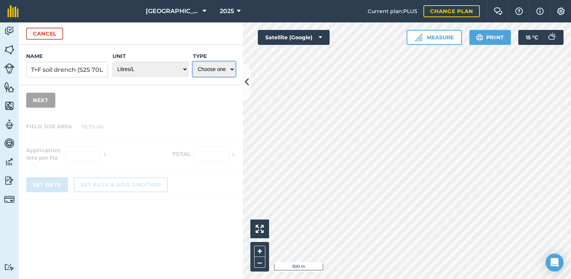
select select "SPRAY"
click at [193, 62] on select "Choose one Fertilizer Seed Spray Fuel Other" at bounding box center [214, 69] width 43 height 15
click at [37, 98] on button "Next" at bounding box center [40, 100] width 29 height 15
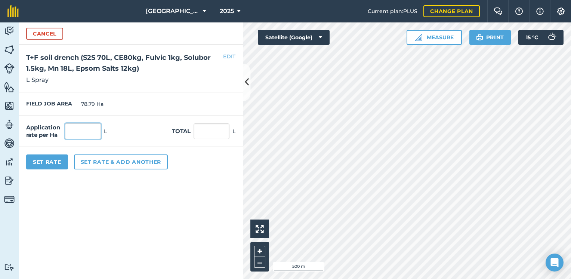
click at [81, 132] on input "text" at bounding box center [83, 131] width 36 height 16
type input "200"
type input "15,758"
click at [52, 165] on button "Set Rate" at bounding box center [47, 161] width 42 height 15
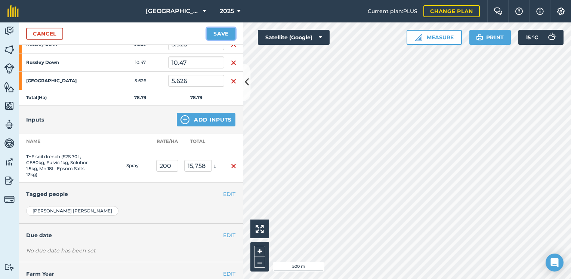
click at [216, 35] on button "Save" at bounding box center [221, 34] width 29 height 12
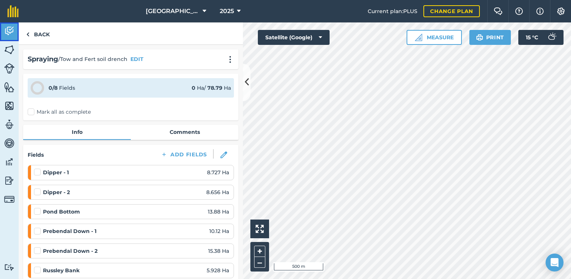
click at [8, 31] on img at bounding box center [9, 30] width 10 height 11
